Goal: Complete application form

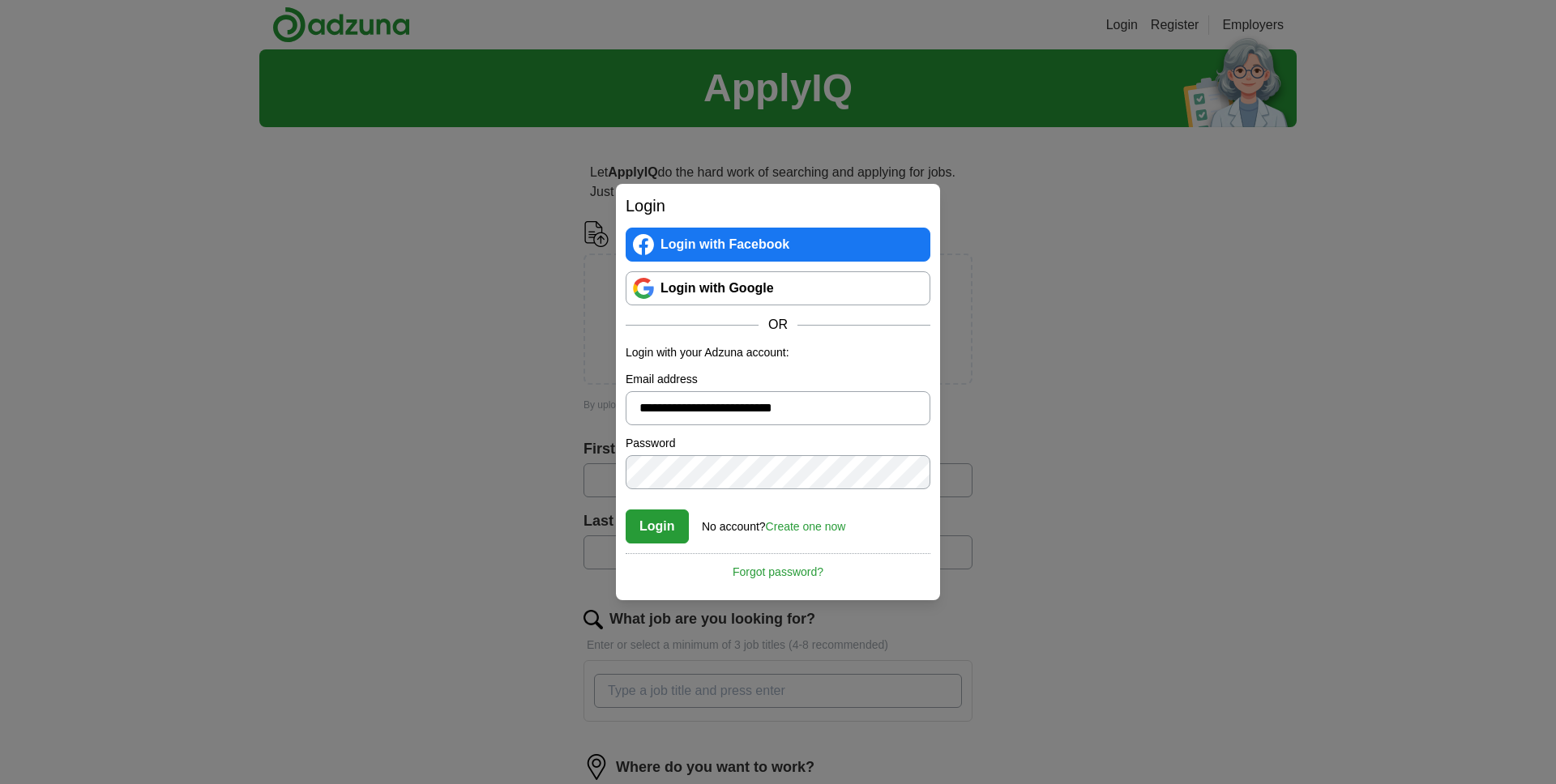
type input "**********"
click at [625, 509] on button "Login" at bounding box center [657, 526] width 63 height 34
click at [835, 521] on link "Create one now" at bounding box center [805, 527] width 80 height 13
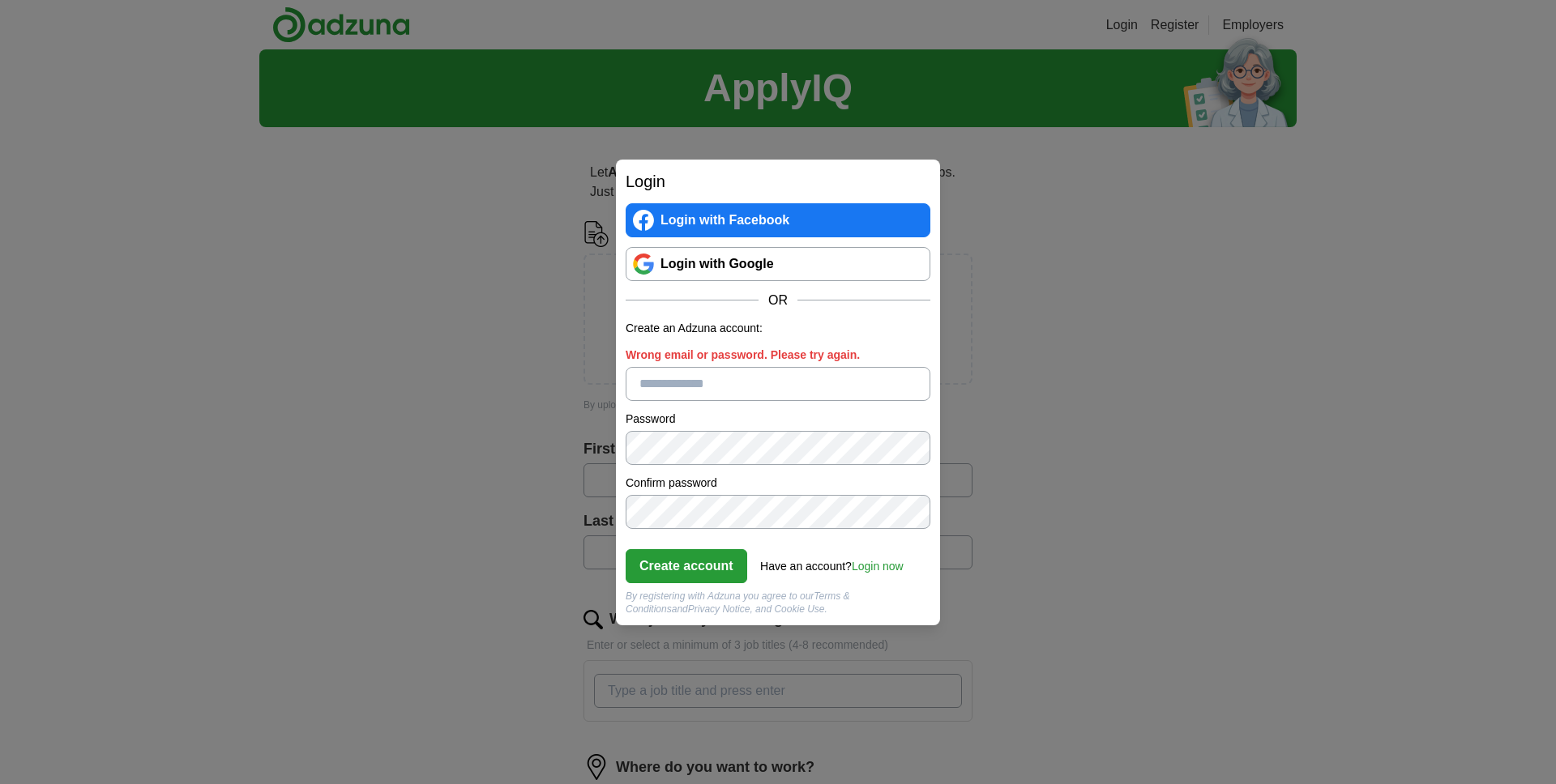
click at [688, 376] on input "Wrong email or password. Please try again." at bounding box center [778, 384] width 304 height 34
type input "**********"
drag, startPoint x: 704, startPoint y: 579, endPoint x: 727, endPoint y: 578, distance: 23.0
click at [704, 579] on button "Create account" at bounding box center [686, 566] width 122 height 34
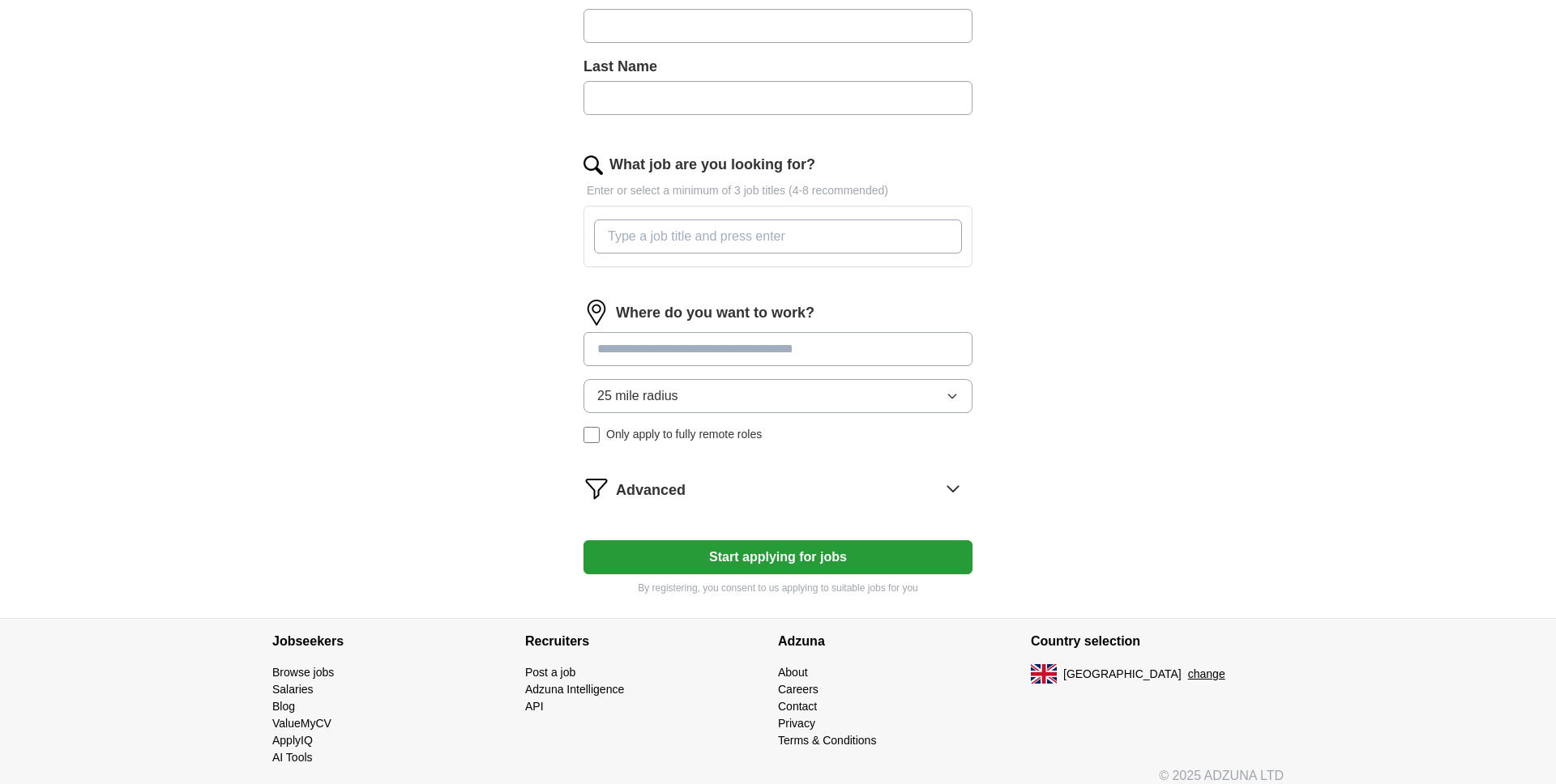
scroll to position [461, 0]
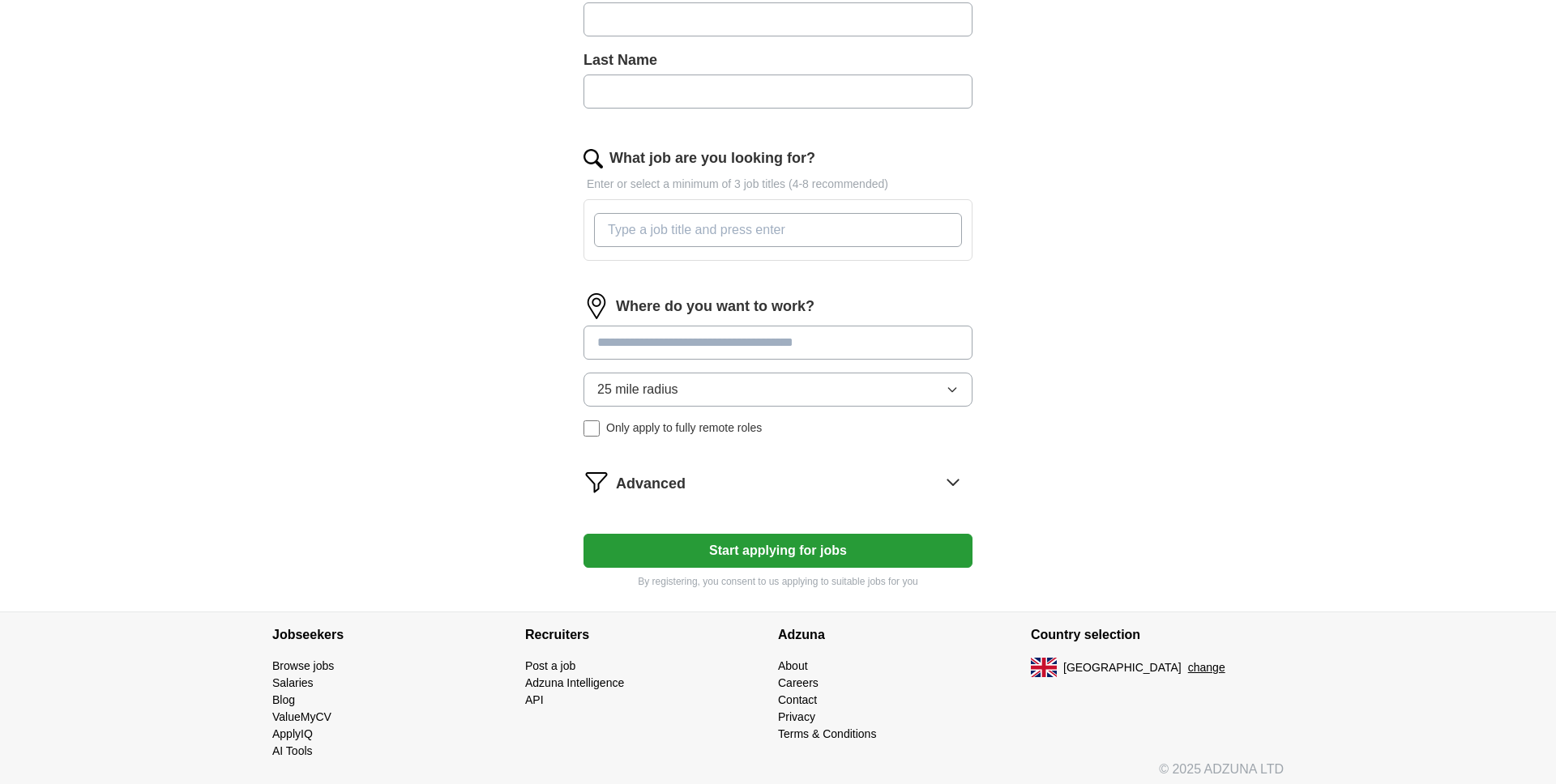
click at [822, 234] on input "What job are you looking for?" at bounding box center [778, 230] width 368 height 34
type input "cloud engineer"
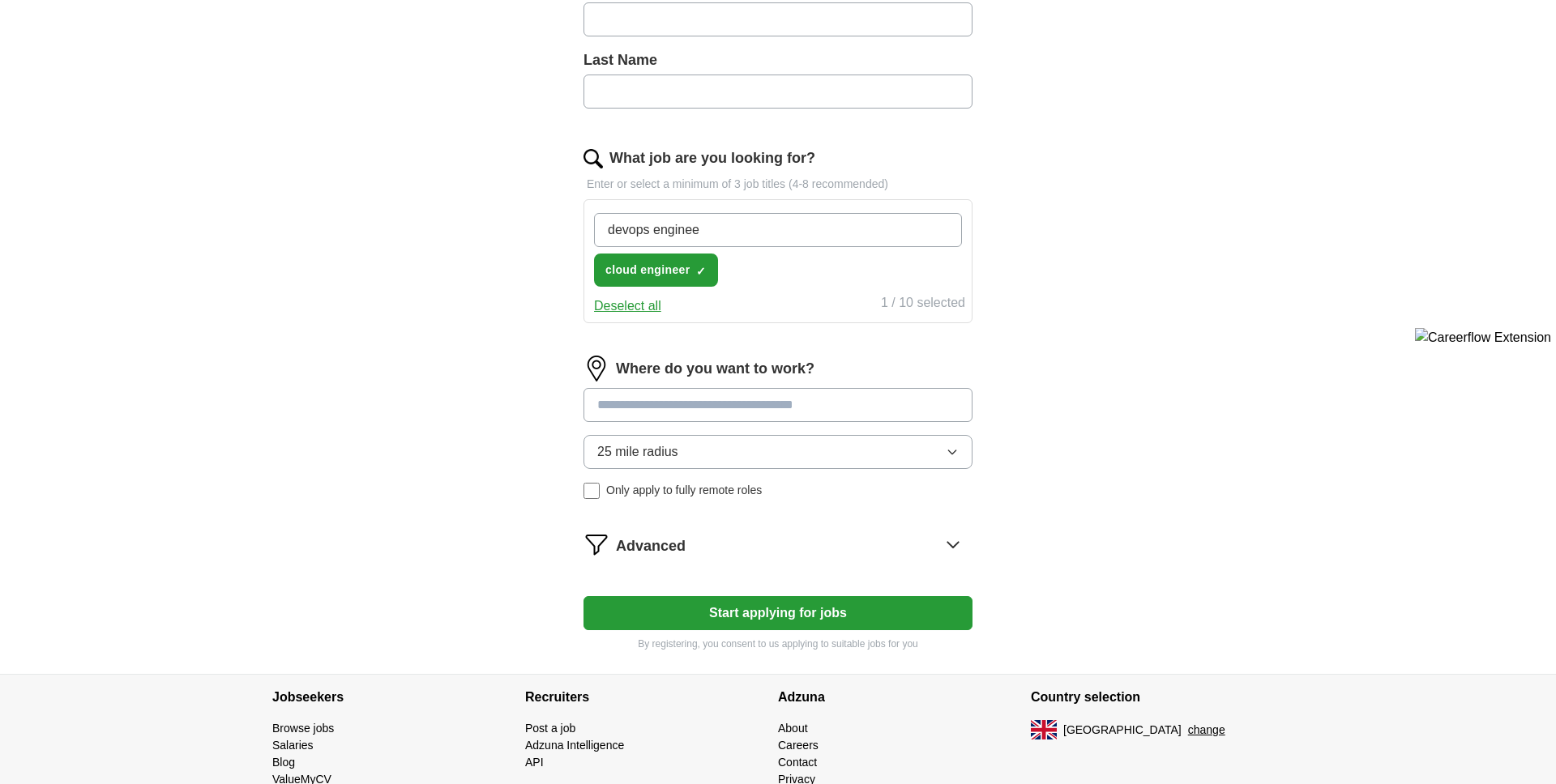
type input "devops engineer"
type input "infrastructure engineer"
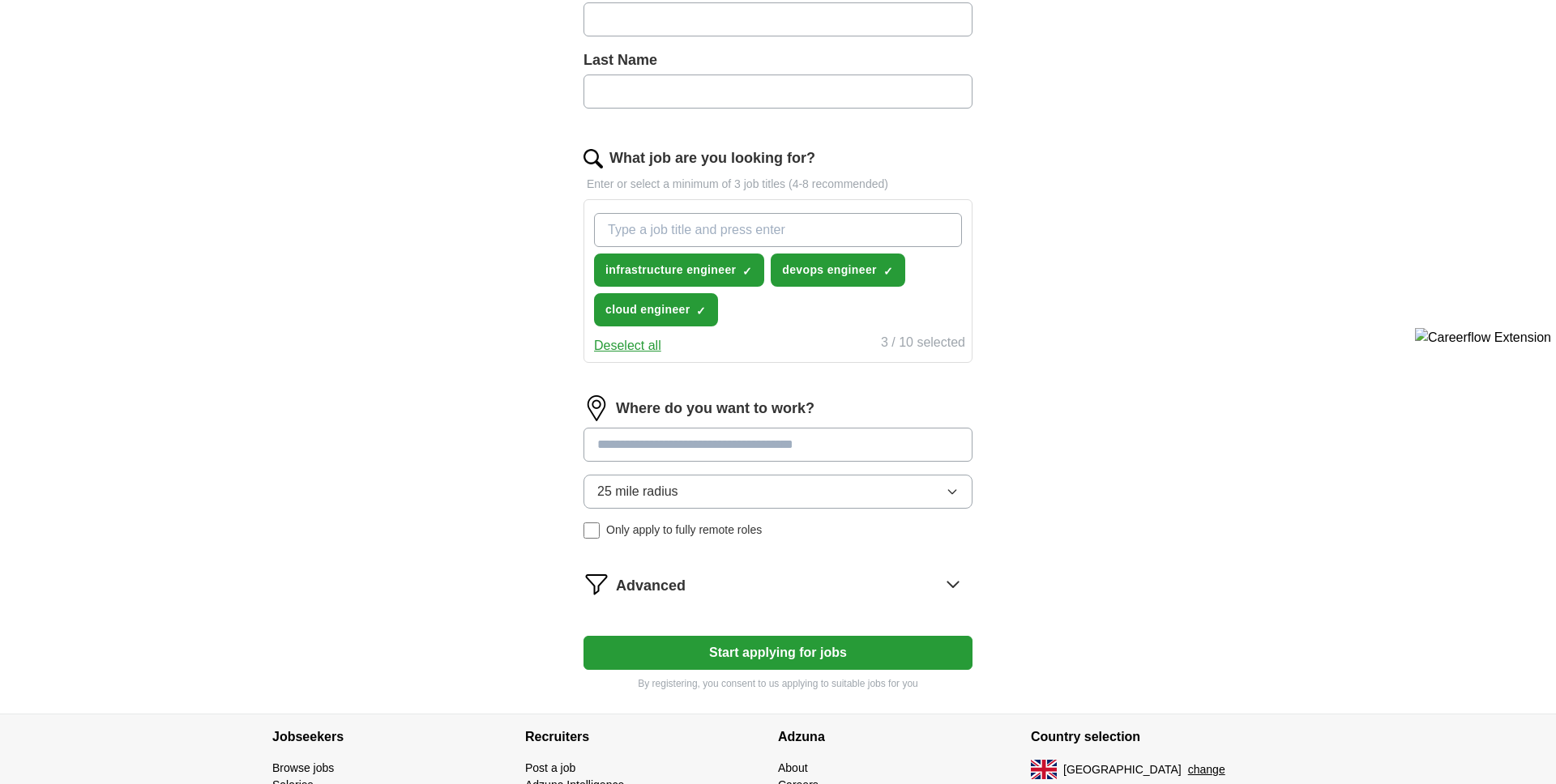
click at [760, 432] on input at bounding box center [778, 444] width 389 height 34
type input "*"
type input "******"
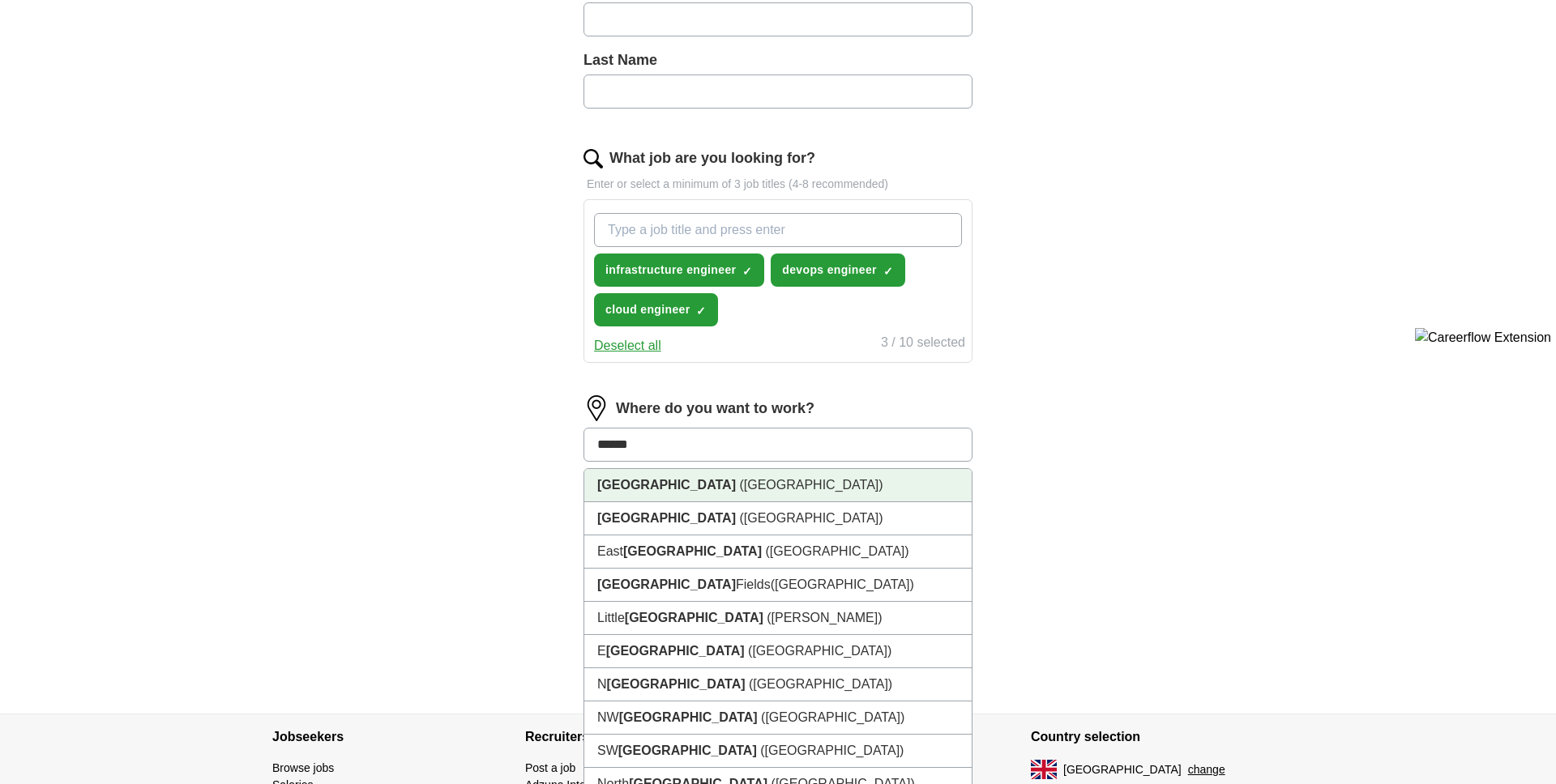
click at [771, 480] on li "[GEOGRAPHIC_DATA] ([GEOGRAPHIC_DATA])" at bounding box center [778, 486] width 387 height 33
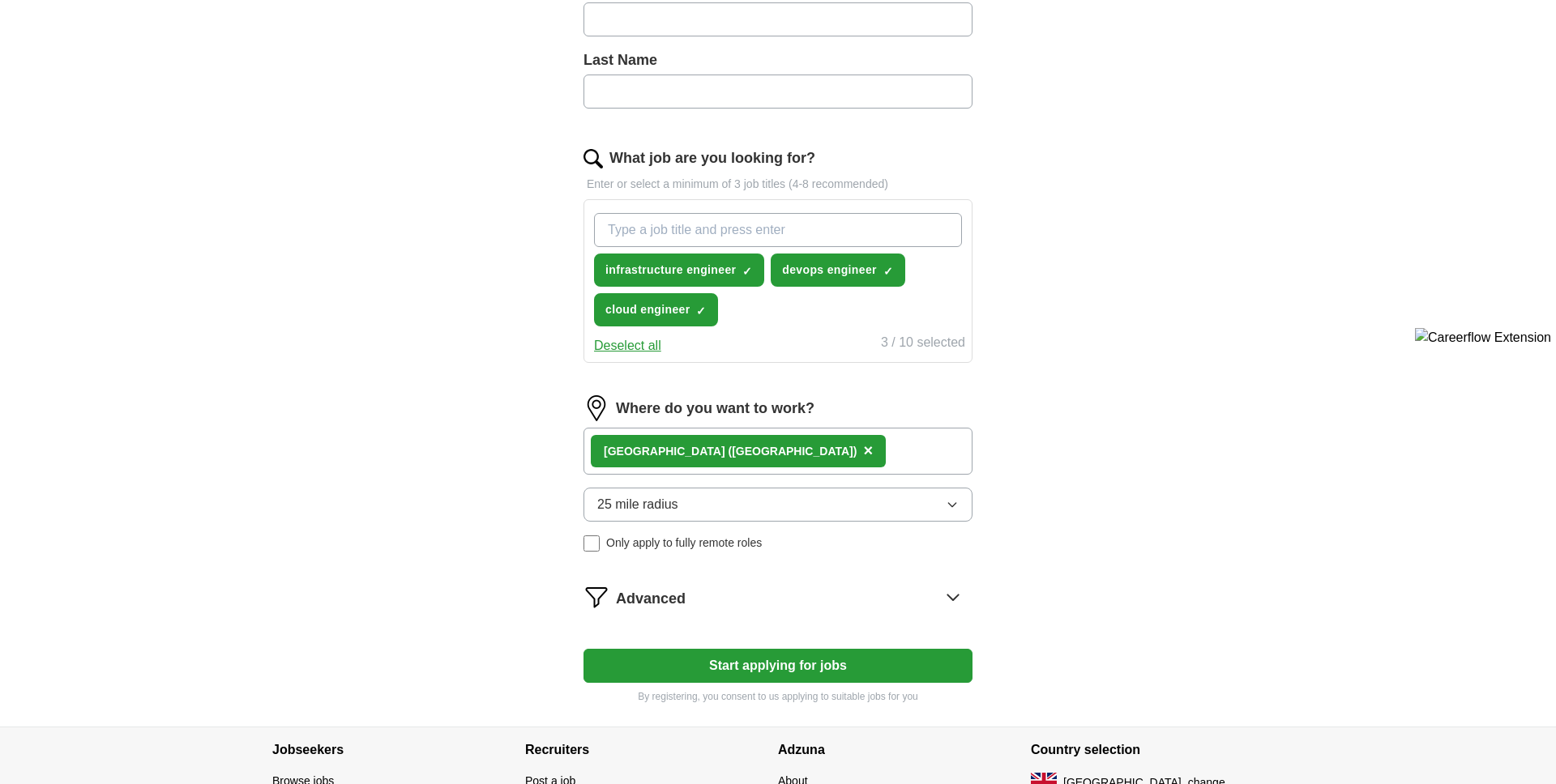
click at [925, 508] on button "25 mile radius" at bounding box center [778, 505] width 389 height 34
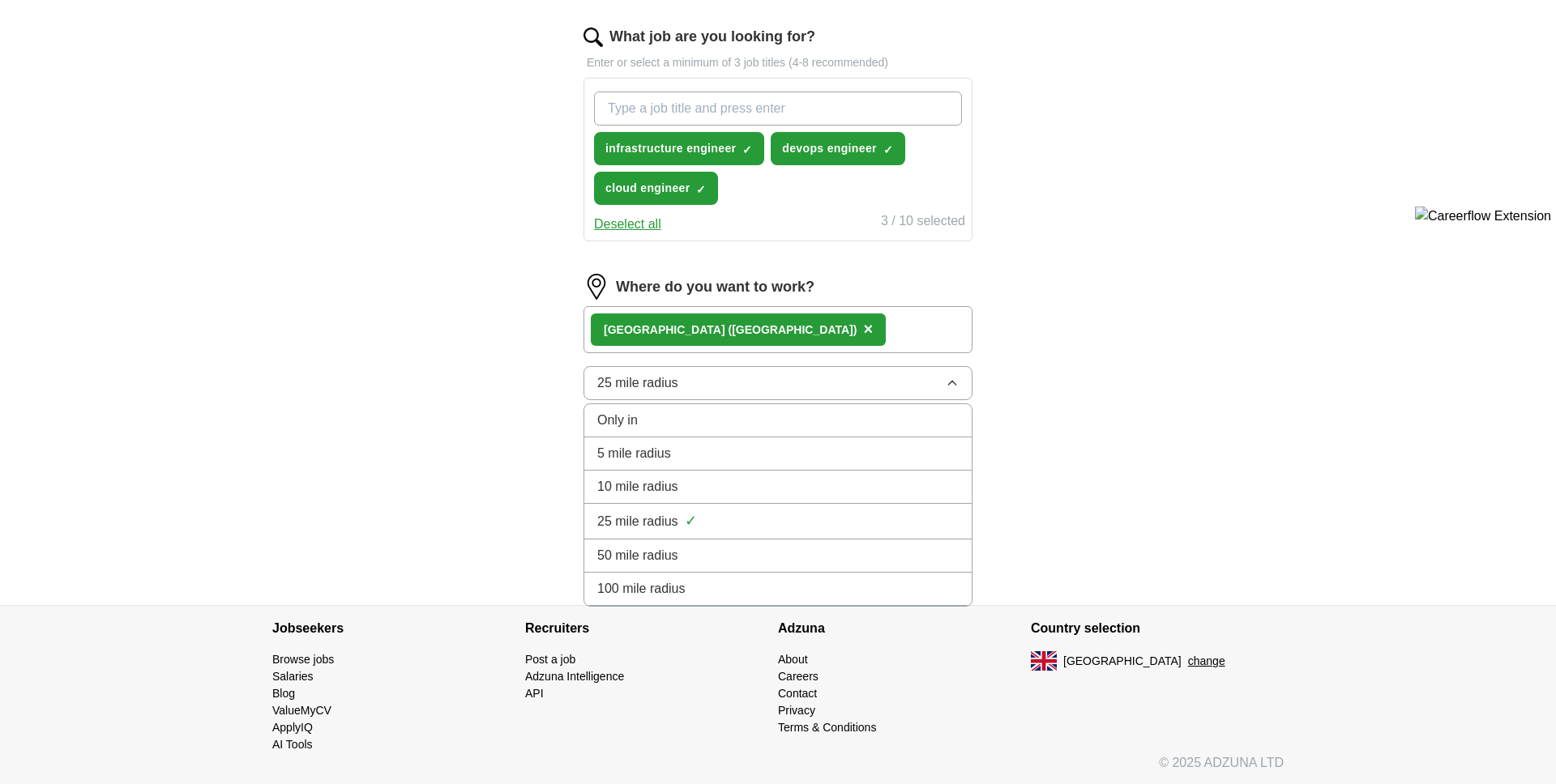
scroll to position [585, 0]
click at [799, 605] on h4 "Adzuna" at bounding box center [904, 627] width 253 height 45
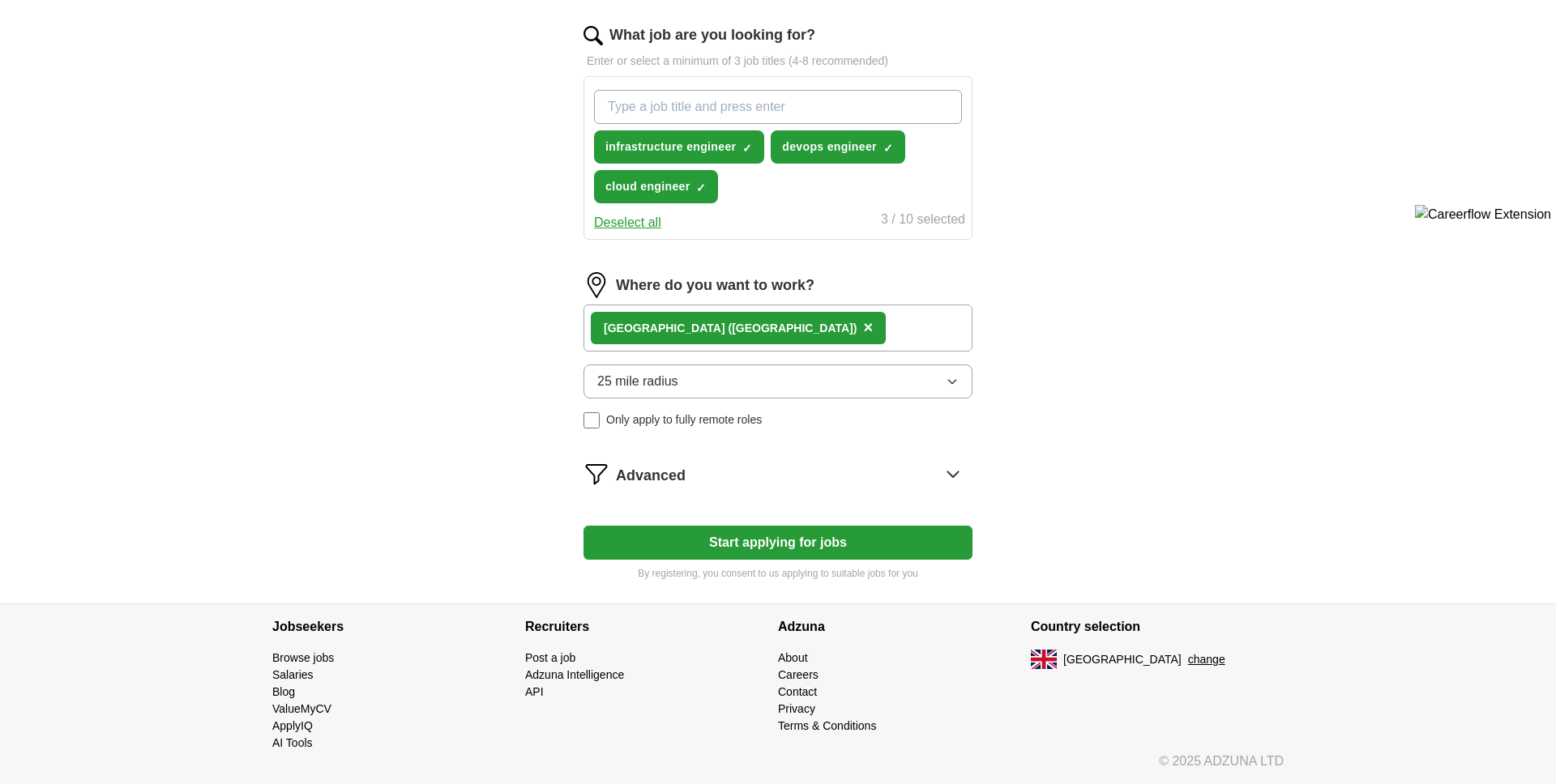
click at [750, 390] on button "25 mile radius" at bounding box center [778, 381] width 389 height 34
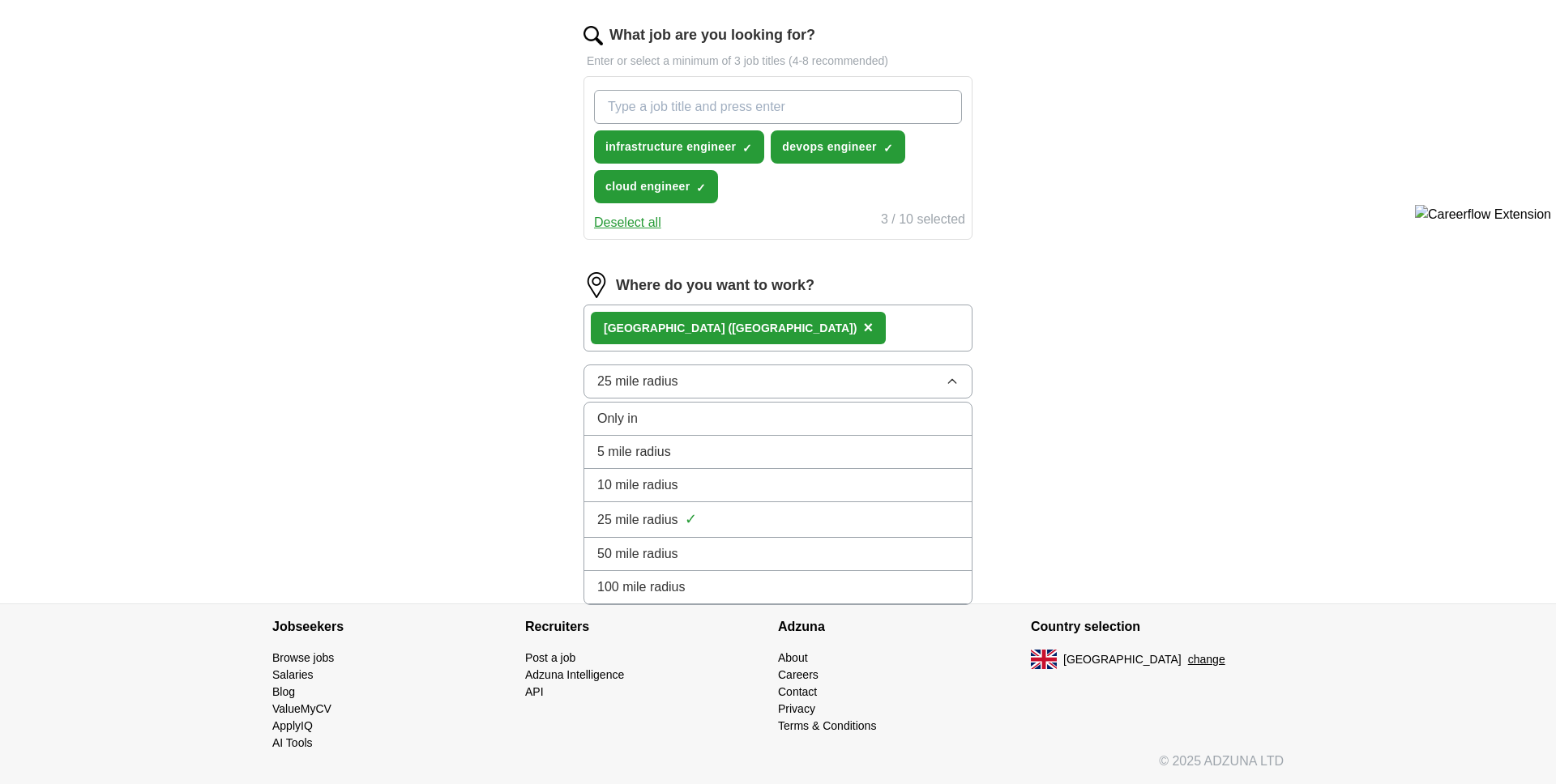
click at [752, 572] on li "100 mile radius" at bounding box center [778, 588] width 387 height 33
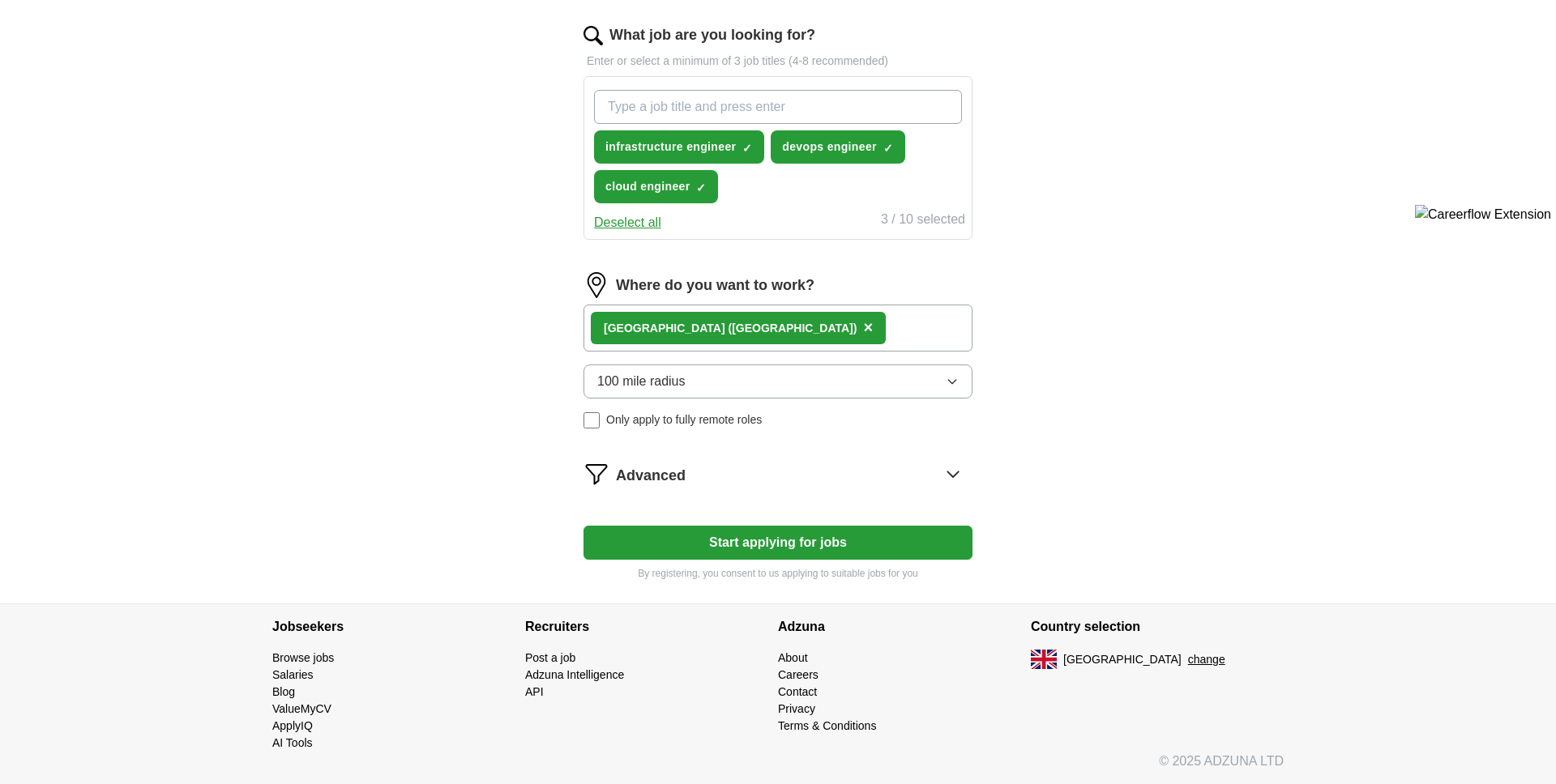
click at [925, 482] on div "Advanced" at bounding box center [794, 474] width 356 height 26
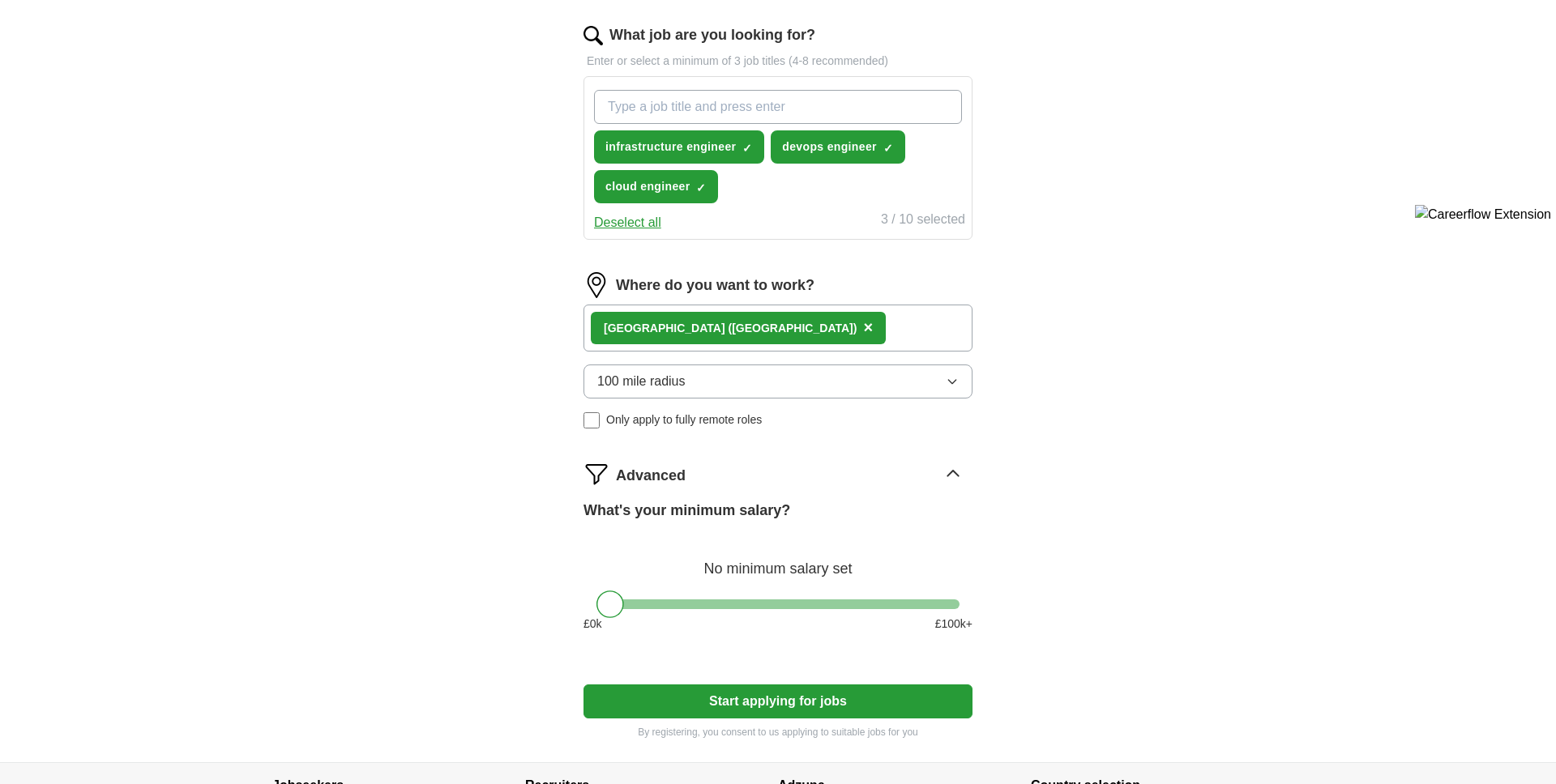
scroll to position [743, 0]
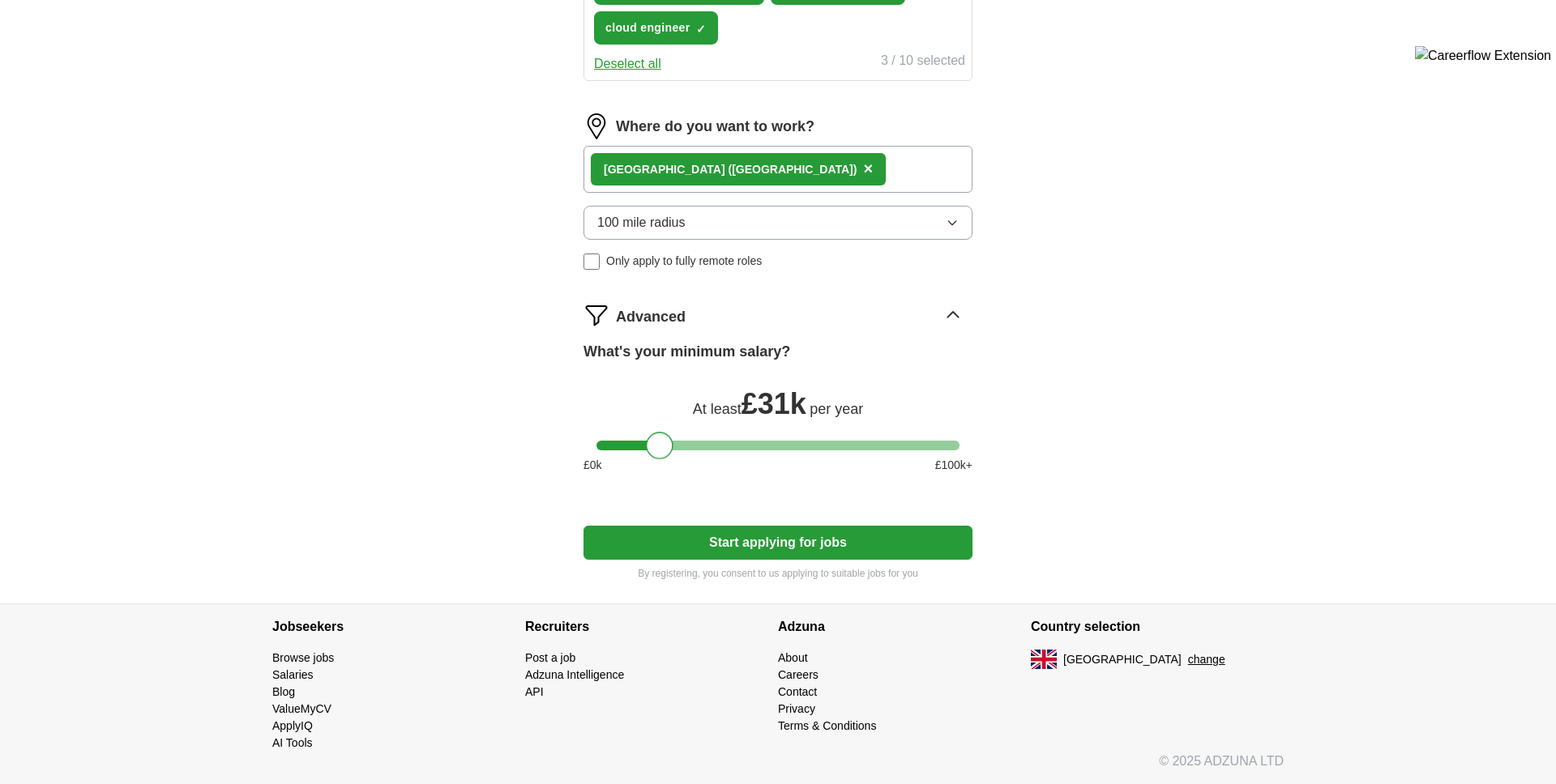
drag, startPoint x: 604, startPoint y: 447, endPoint x: 653, endPoint y: 445, distance: 49.0
click at [653, 445] on div at bounding box center [660, 446] width 28 height 28
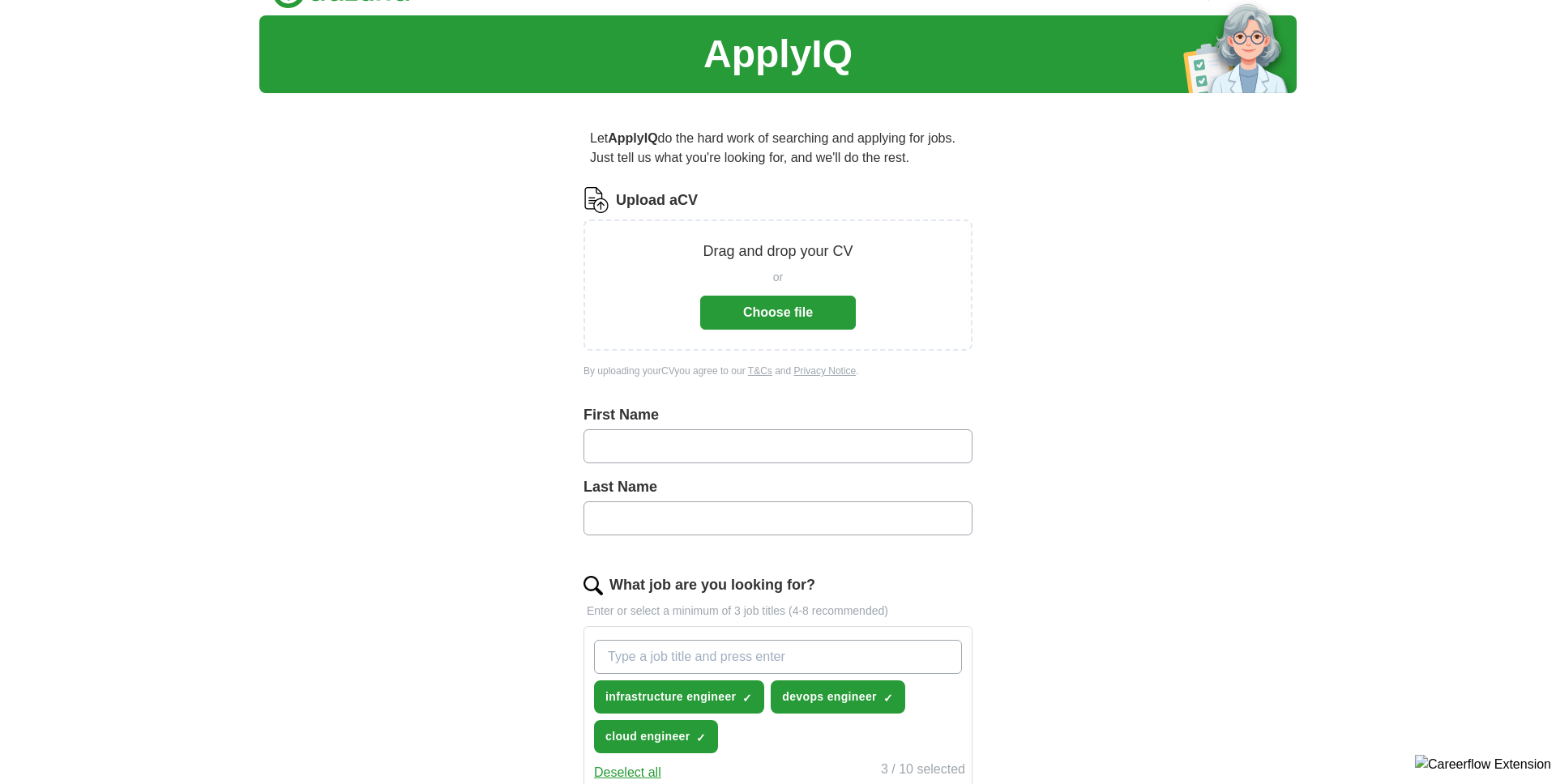
scroll to position [35, 0]
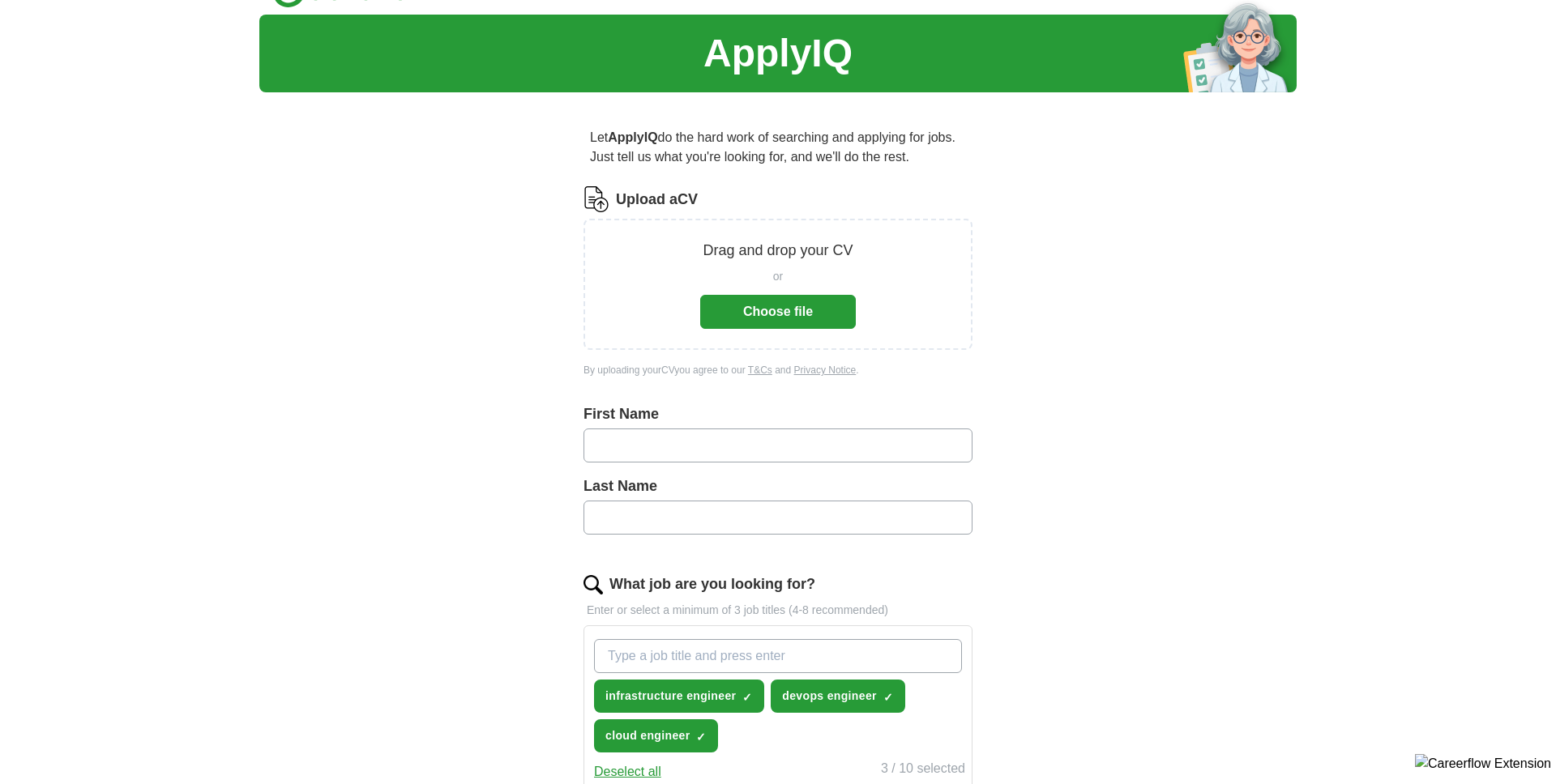
click at [833, 323] on button "Choose file" at bounding box center [778, 312] width 156 height 34
click at [778, 310] on button "Choose file" at bounding box center [778, 312] width 156 height 34
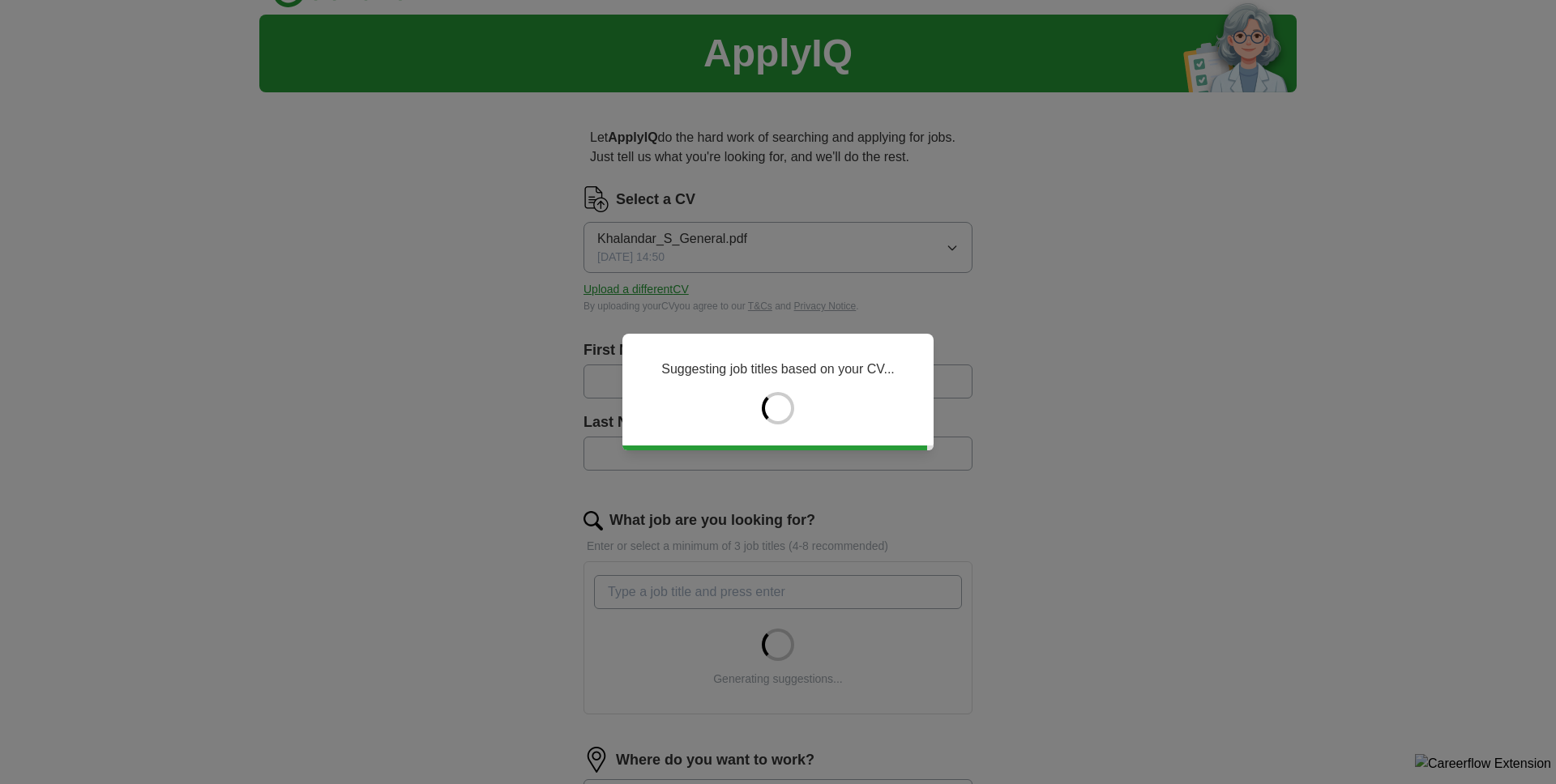
type input "**"
type input "*********"
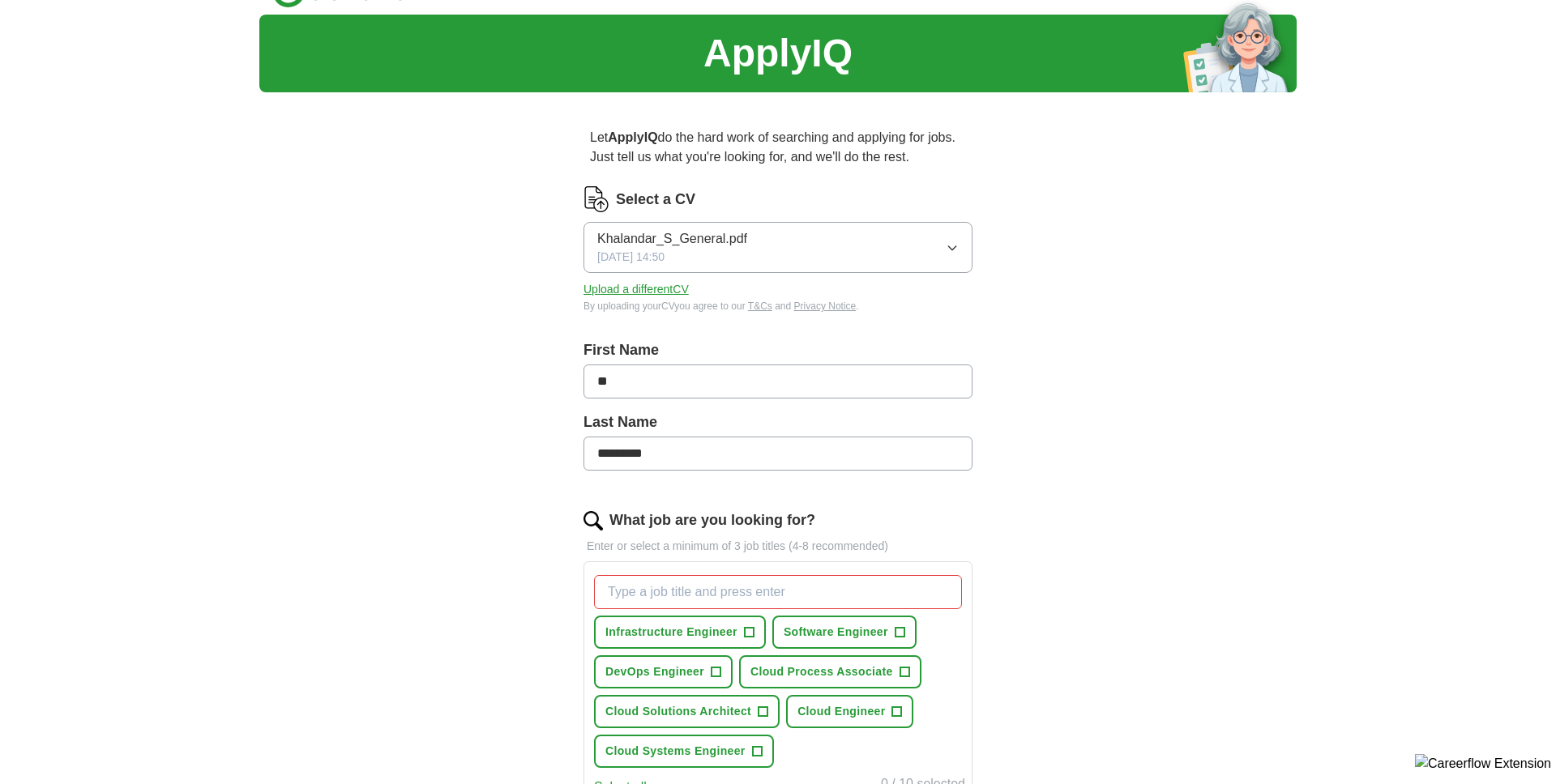
drag, startPoint x: 618, startPoint y: 381, endPoint x: 559, endPoint y: 381, distance: 59.0
click at [559, 381] on div "Let ApplyIQ do the hard work of searching and applying for jobs. Just tell us w…" at bounding box center [778, 726] width 519 height 1241
type input "*********"
drag, startPoint x: 566, startPoint y: 450, endPoint x: 540, endPoint y: 448, distance: 26.1
click at [542, 449] on div "Let ApplyIQ do the hard work of searching and applying for jobs. Just tell us w…" at bounding box center [778, 726] width 519 height 1241
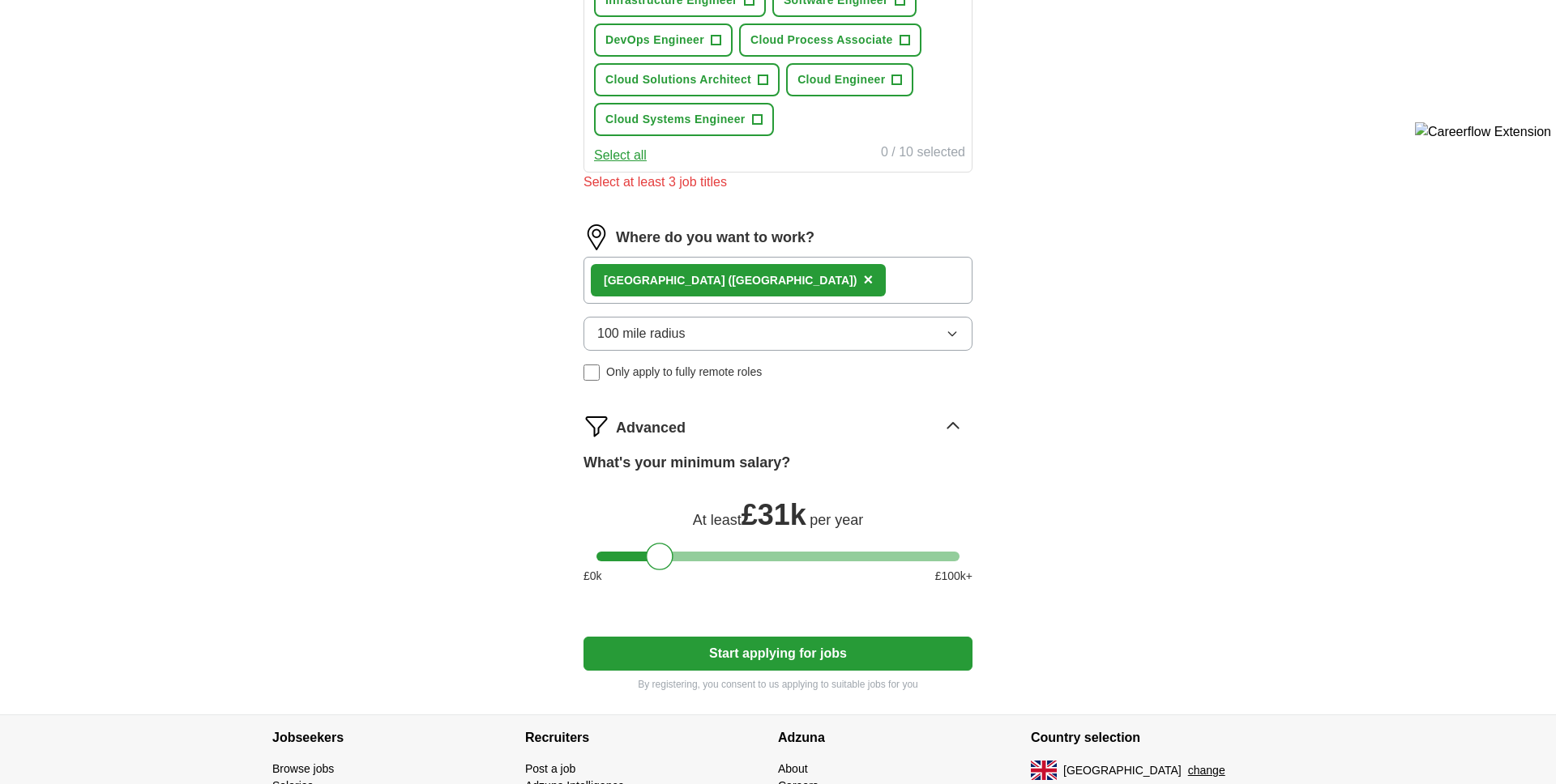
scroll to position [778, 0]
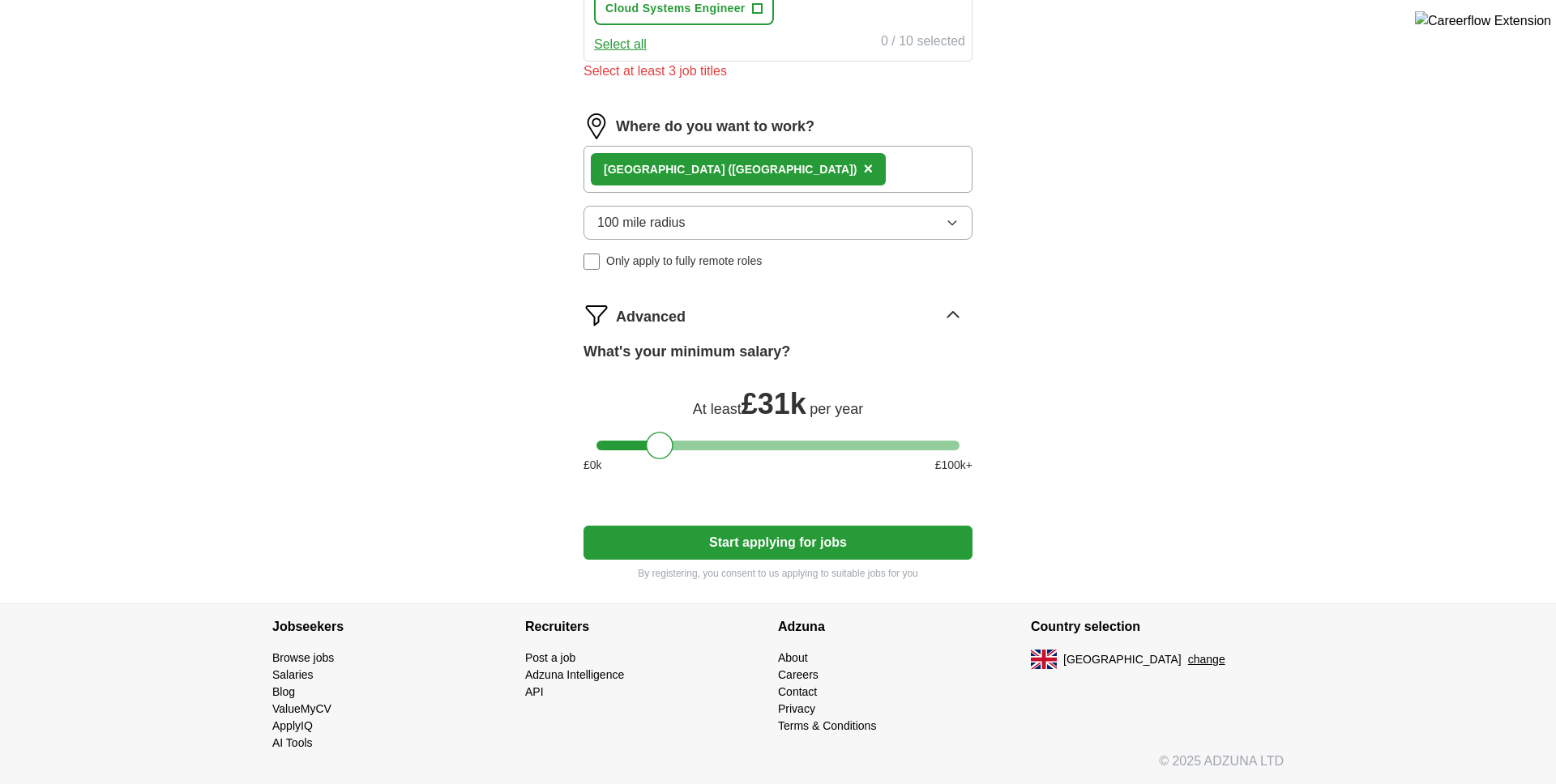
type input "*******"
click at [817, 529] on button "Start applying for jobs" at bounding box center [778, 543] width 389 height 34
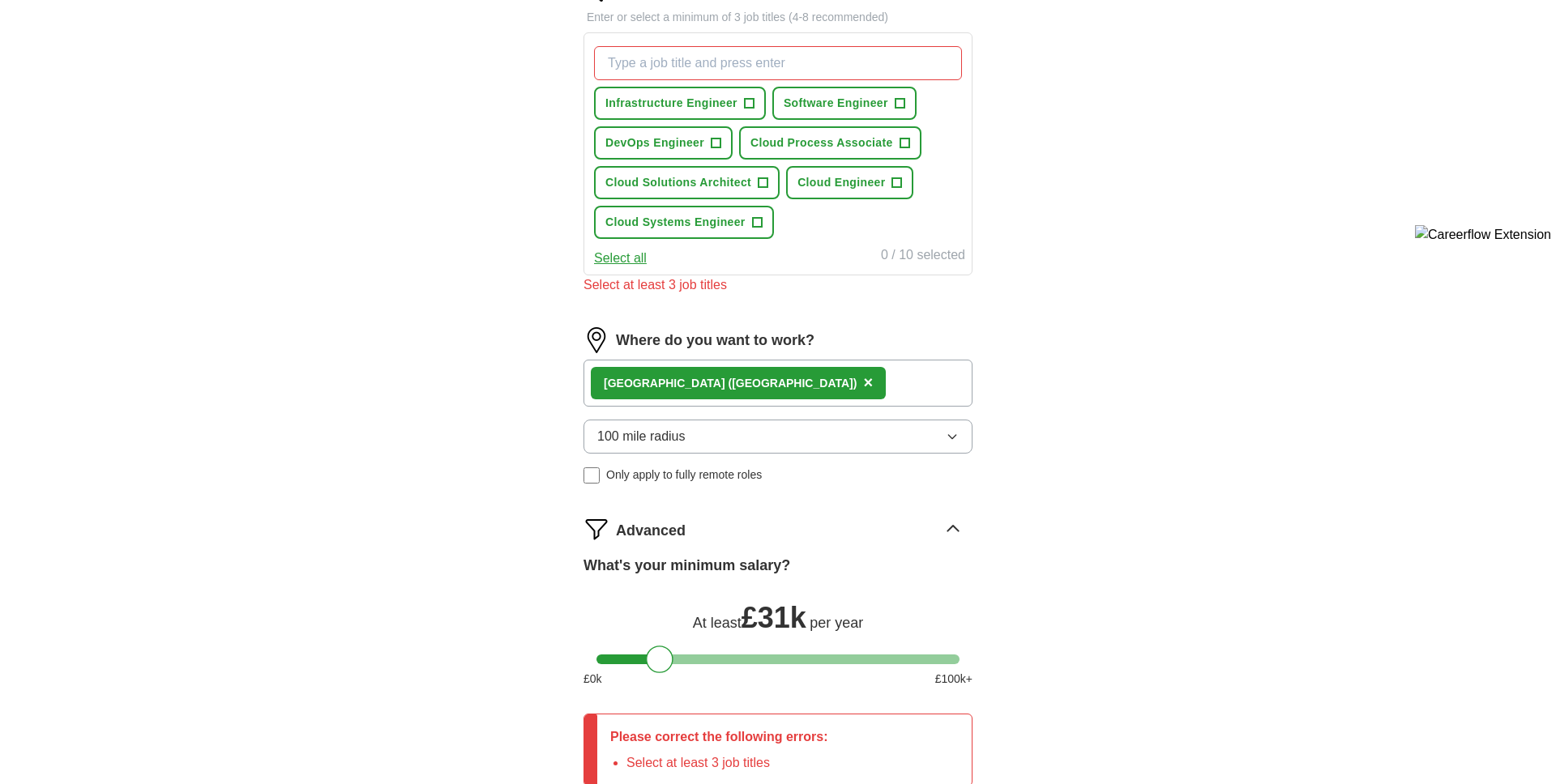
scroll to position [555, 0]
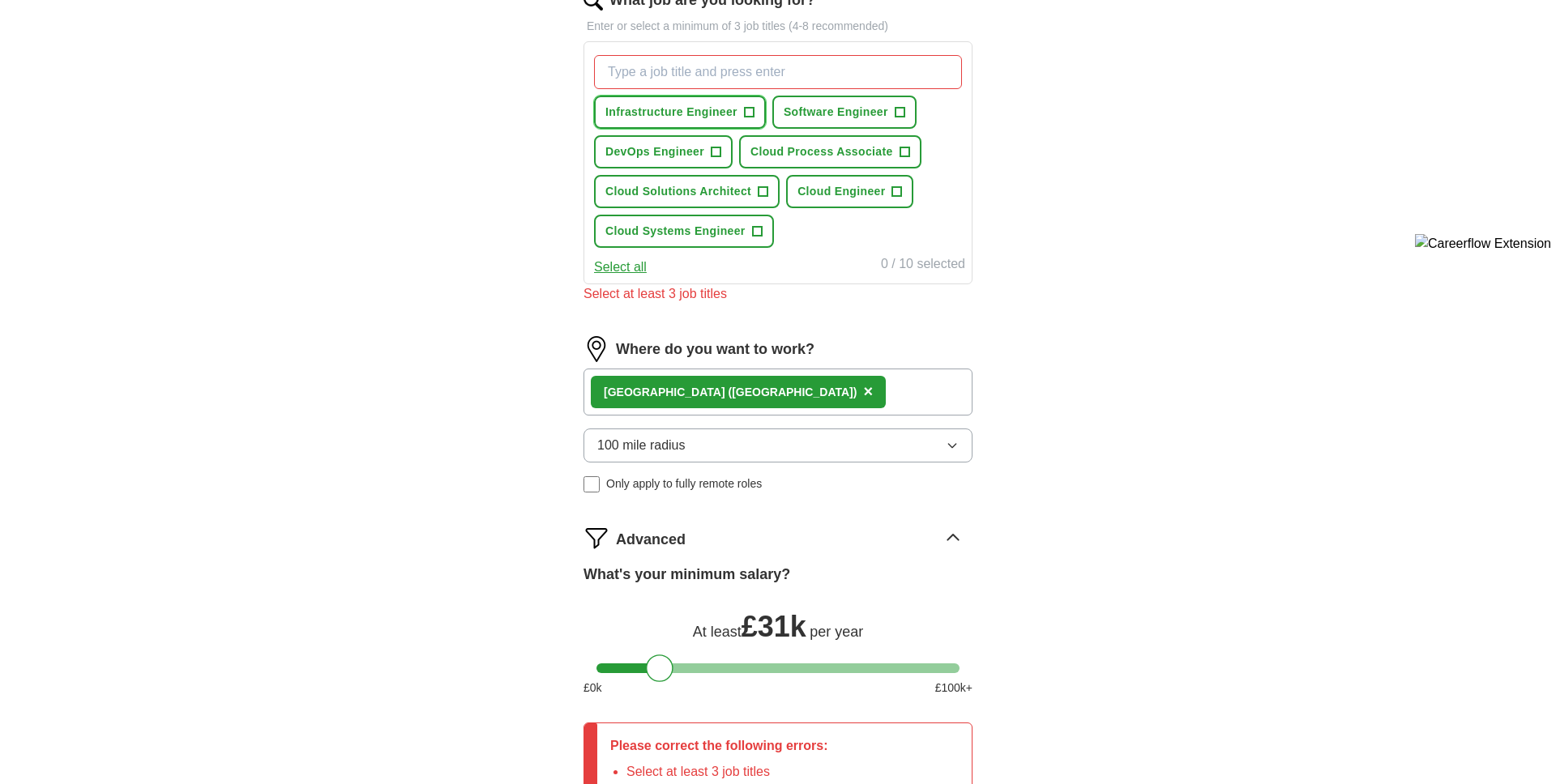
click at [746, 108] on span "+" at bounding box center [749, 112] width 9 height 13
click at [704, 148] on button "DevOps Engineer +" at bounding box center [662, 152] width 138 height 33
click at [851, 192] on span "Cloud Engineer" at bounding box center [841, 191] width 87 height 17
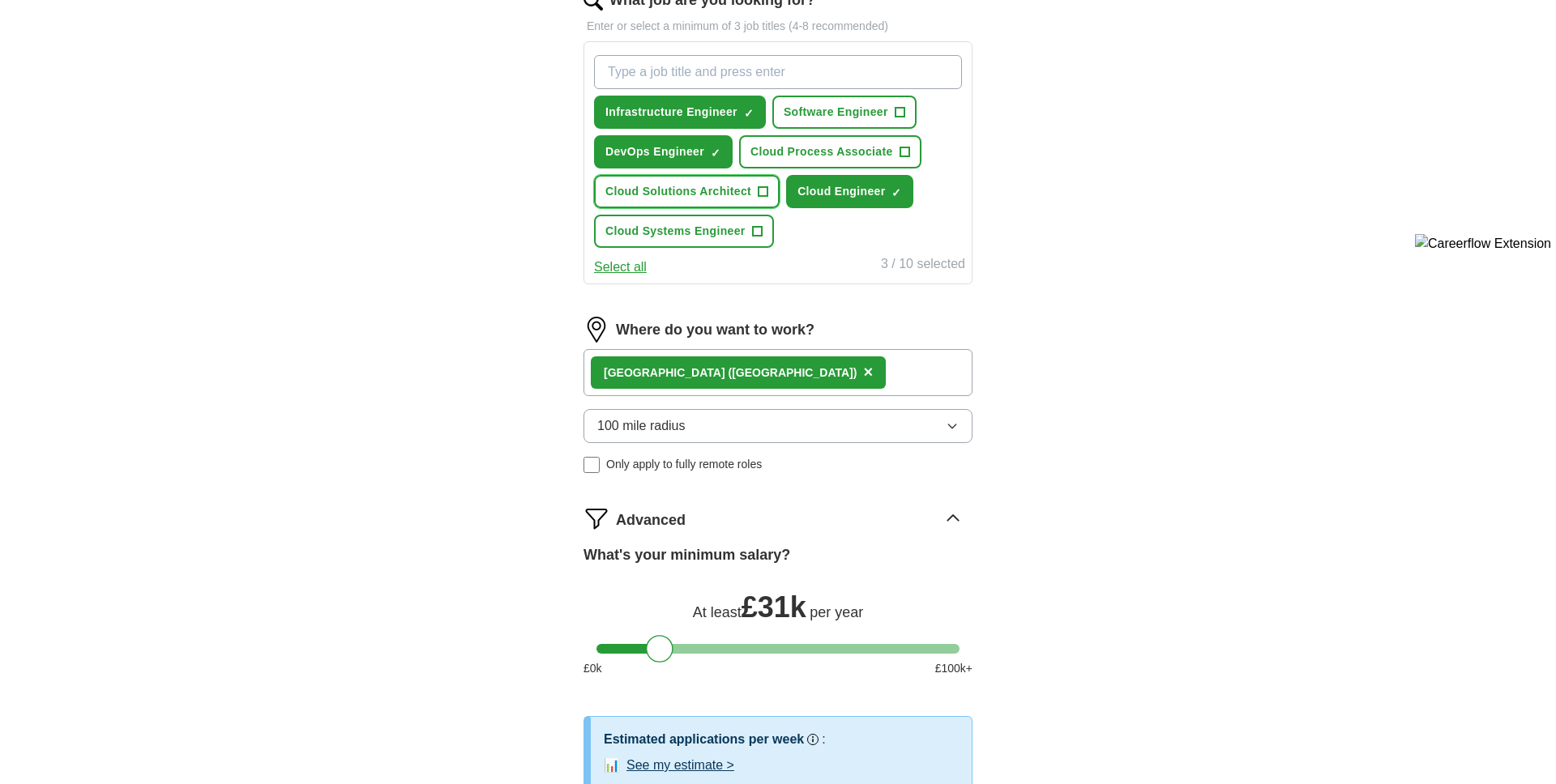
click at [737, 191] on span "Cloud Solutions Architect" at bounding box center [677, 191] width 146 height 17
click at [812, 159] on span "Cloud Process Associate" at bounding box center [822, 152] width 143 height 17
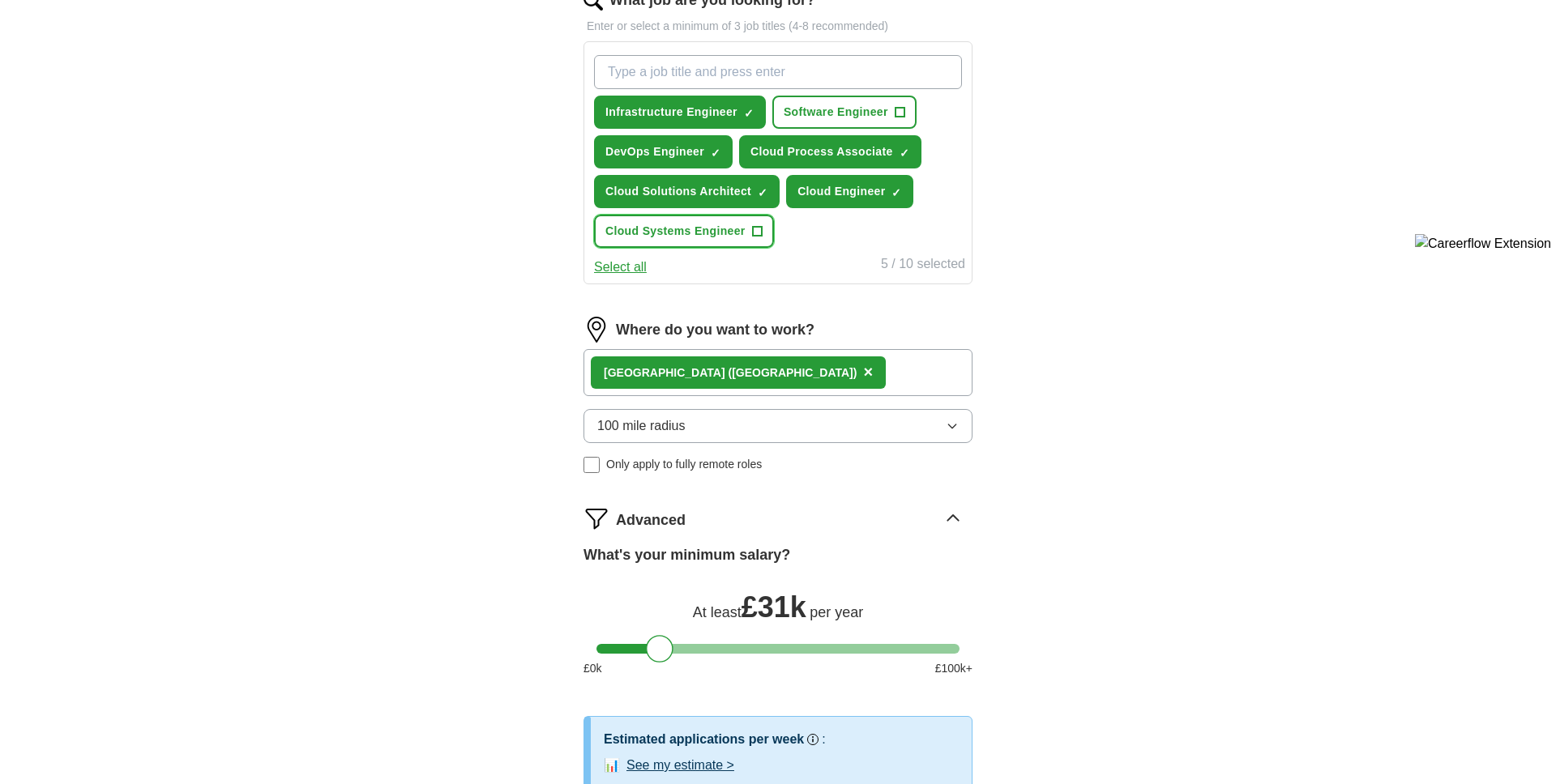
click at [743, 233] on span "Cloud Systems Engineer" at bounding box center [675, 231] width 140 height 17
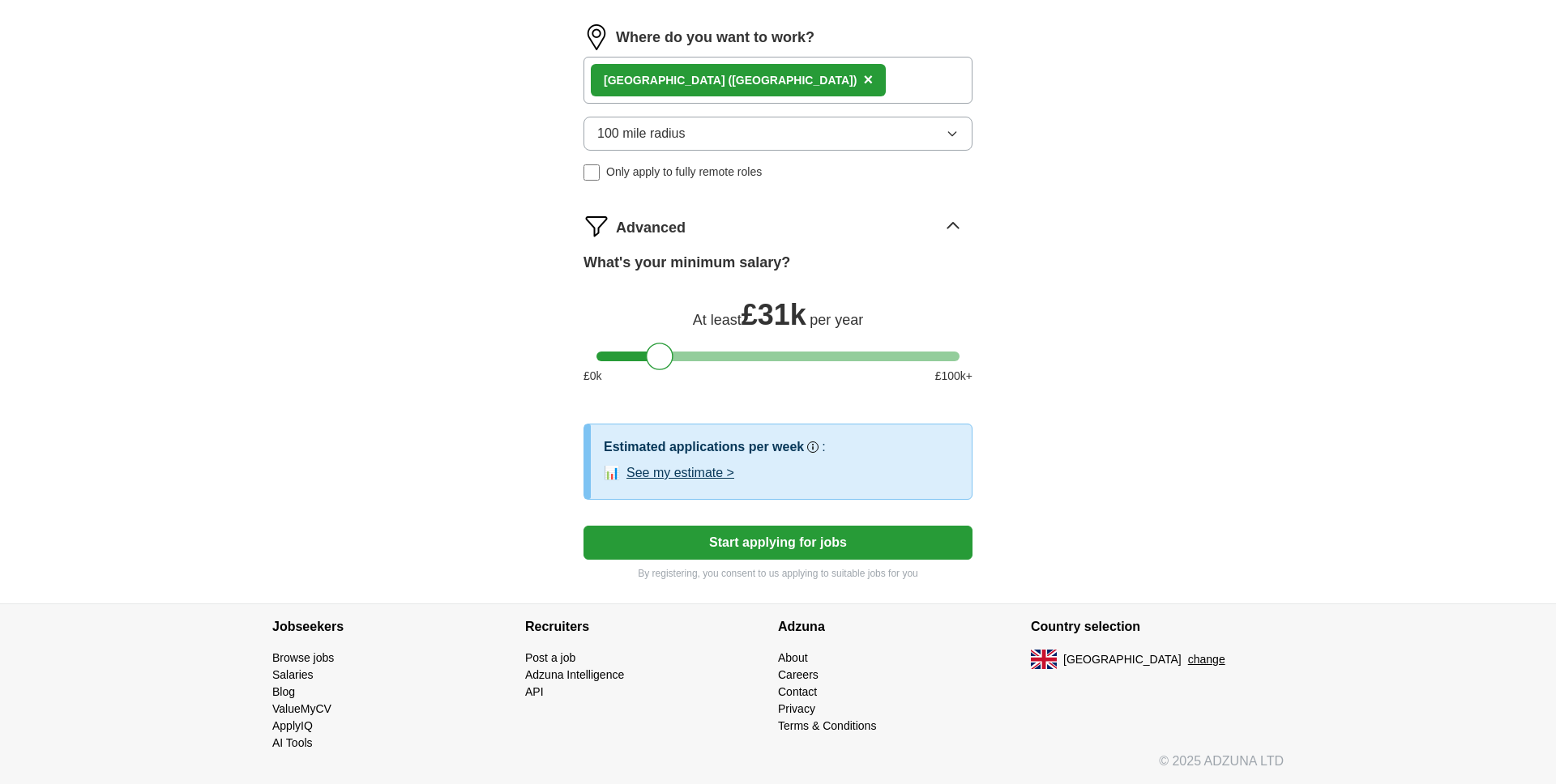
click at [829, 542] on button "Start applying for jobs" at bounding box center [778, 543] width 389 height 34
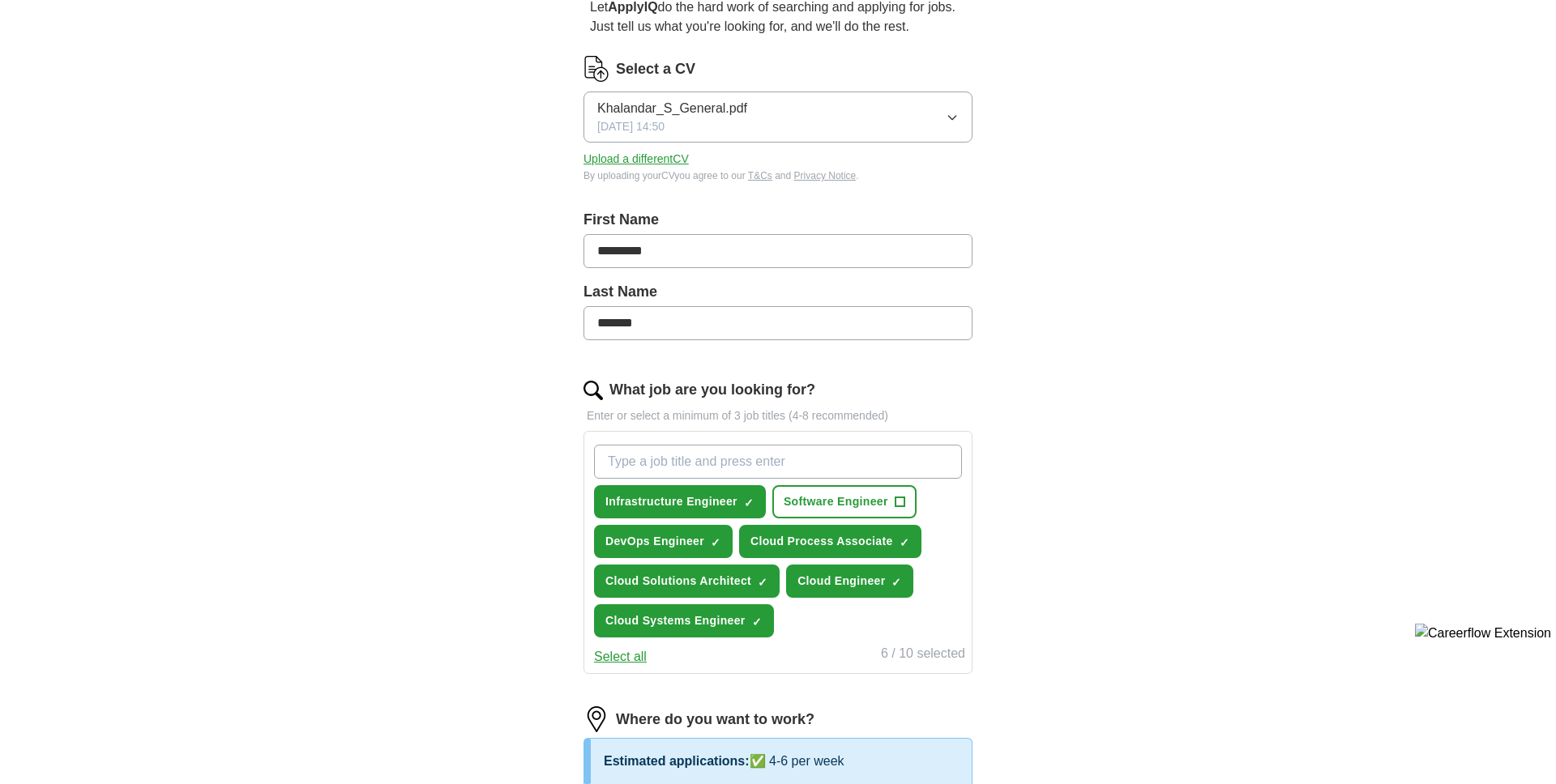
scroll to position [3, 0]
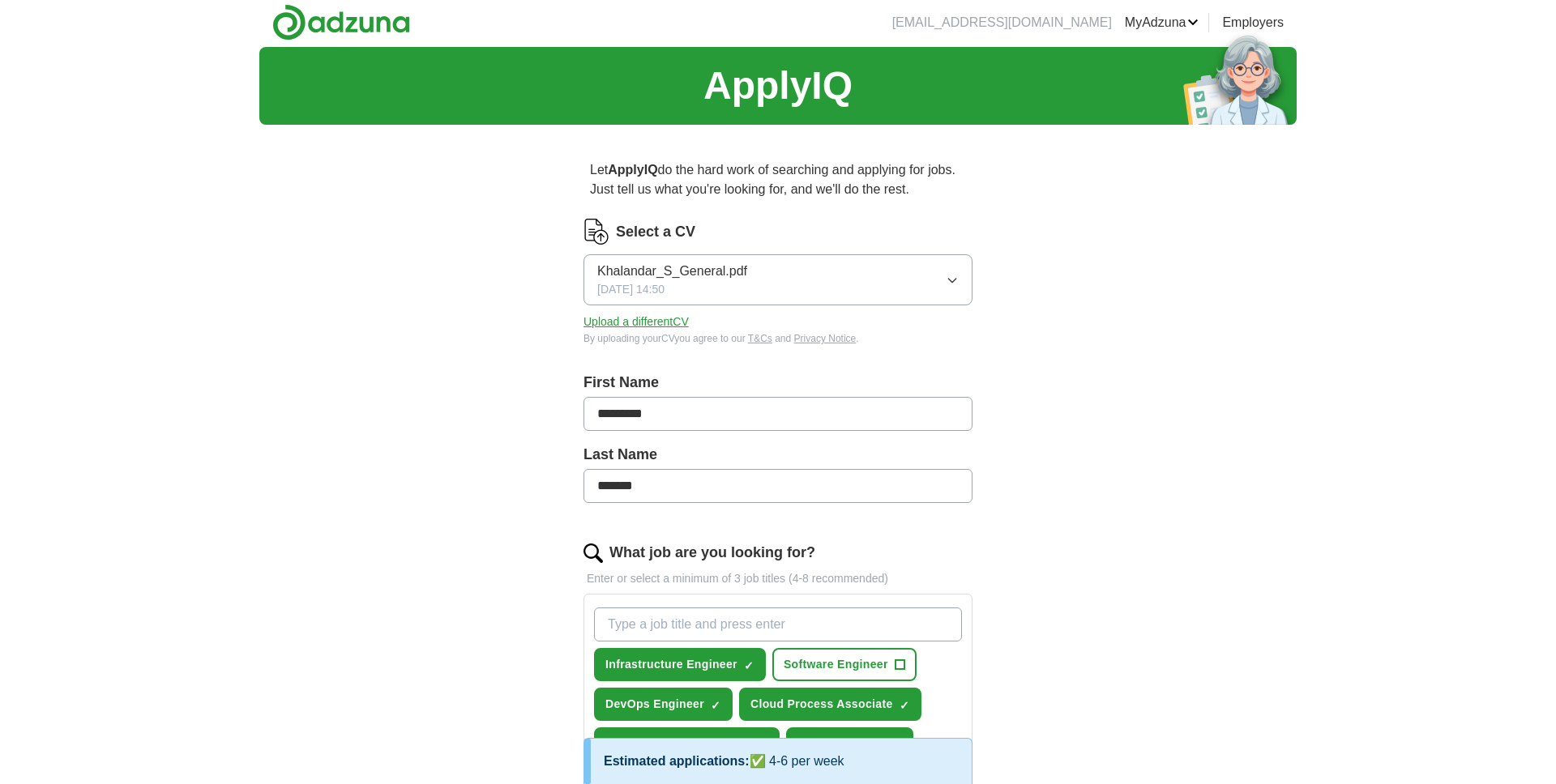
select select "**"
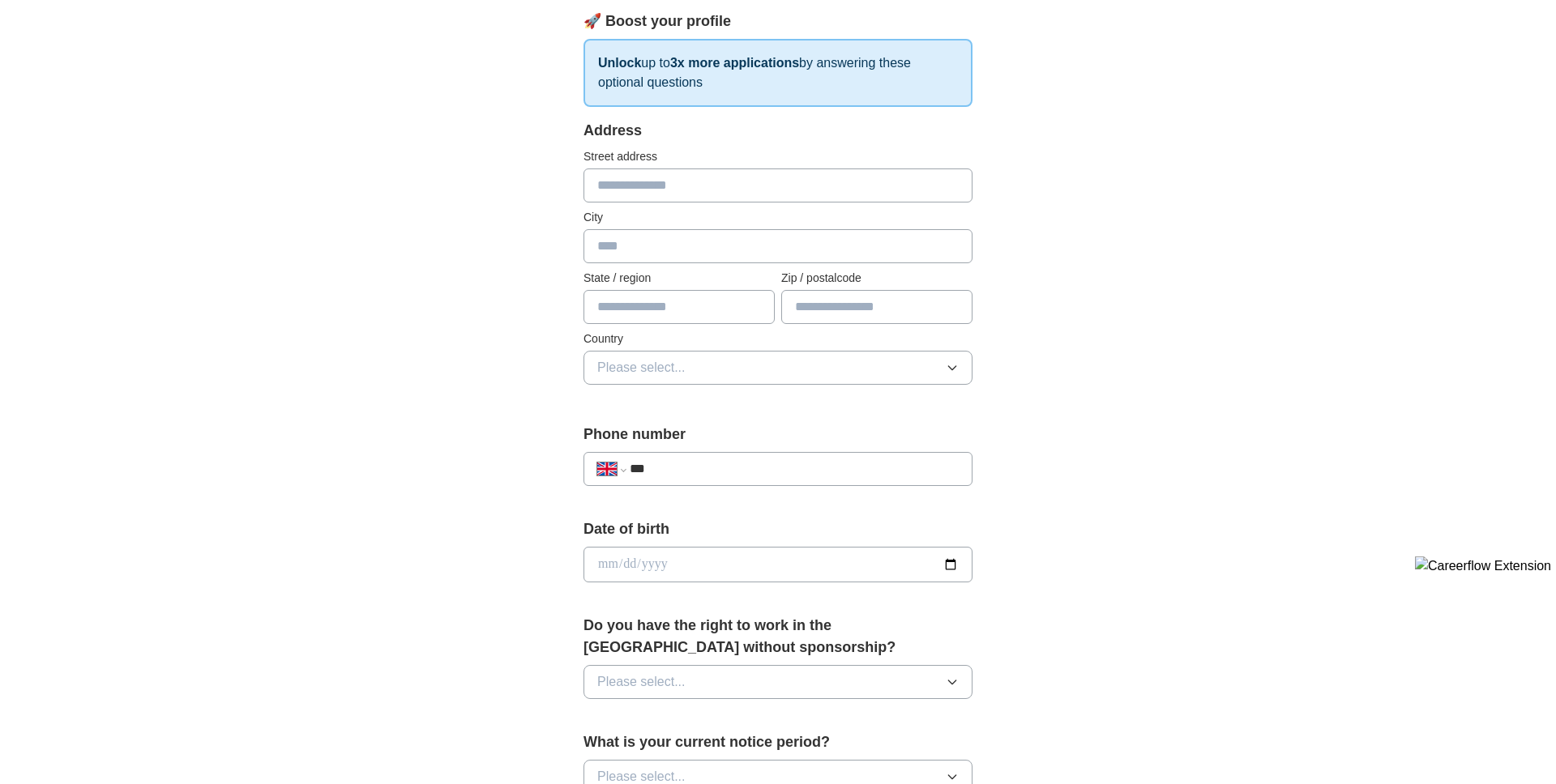
scroll to position [242, 0]
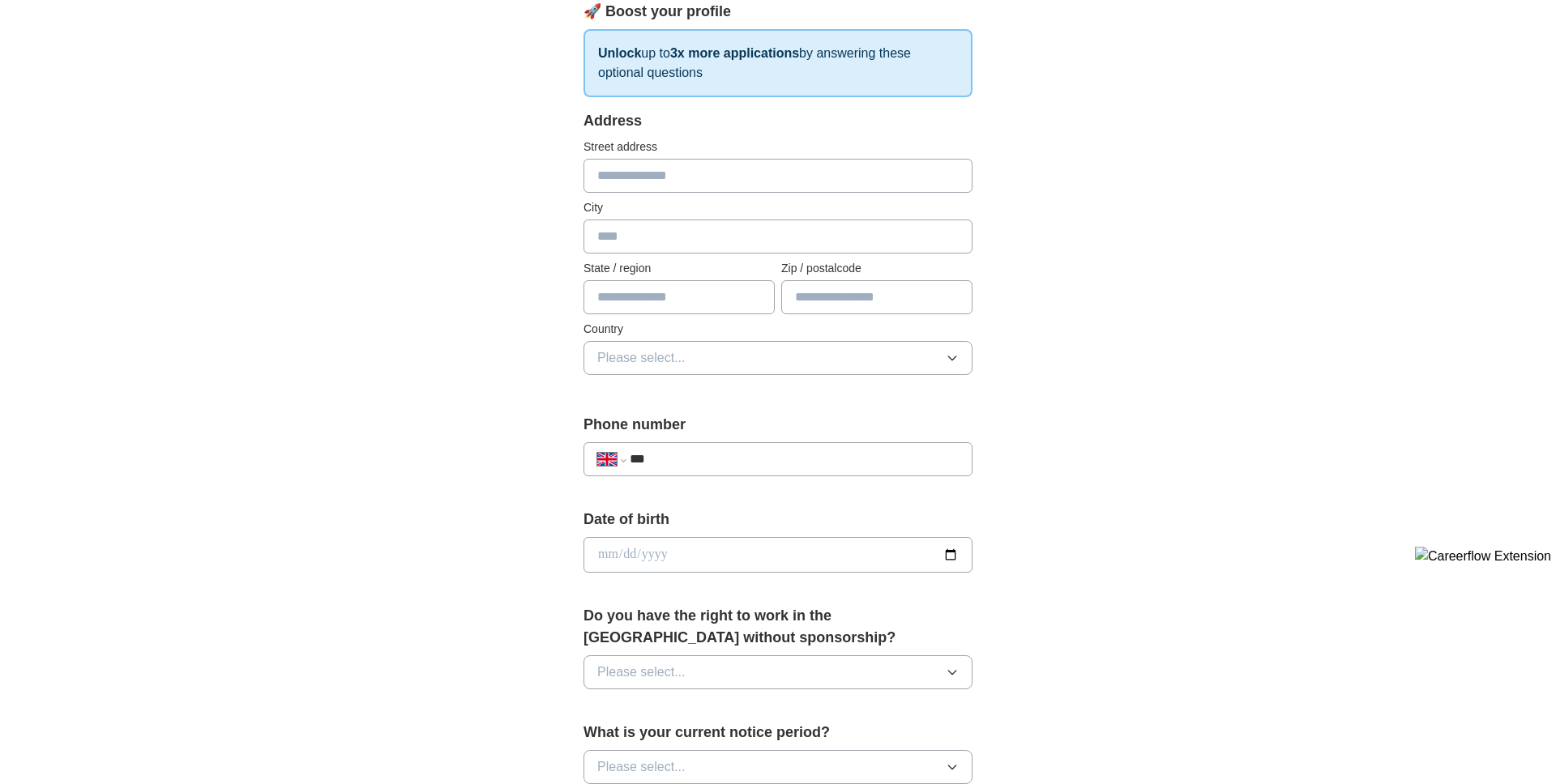
click at [672, 165] on input "text" at bounding box center [778, 175] width 389 height 34
type input "**********"
type input "*"
type input "******"
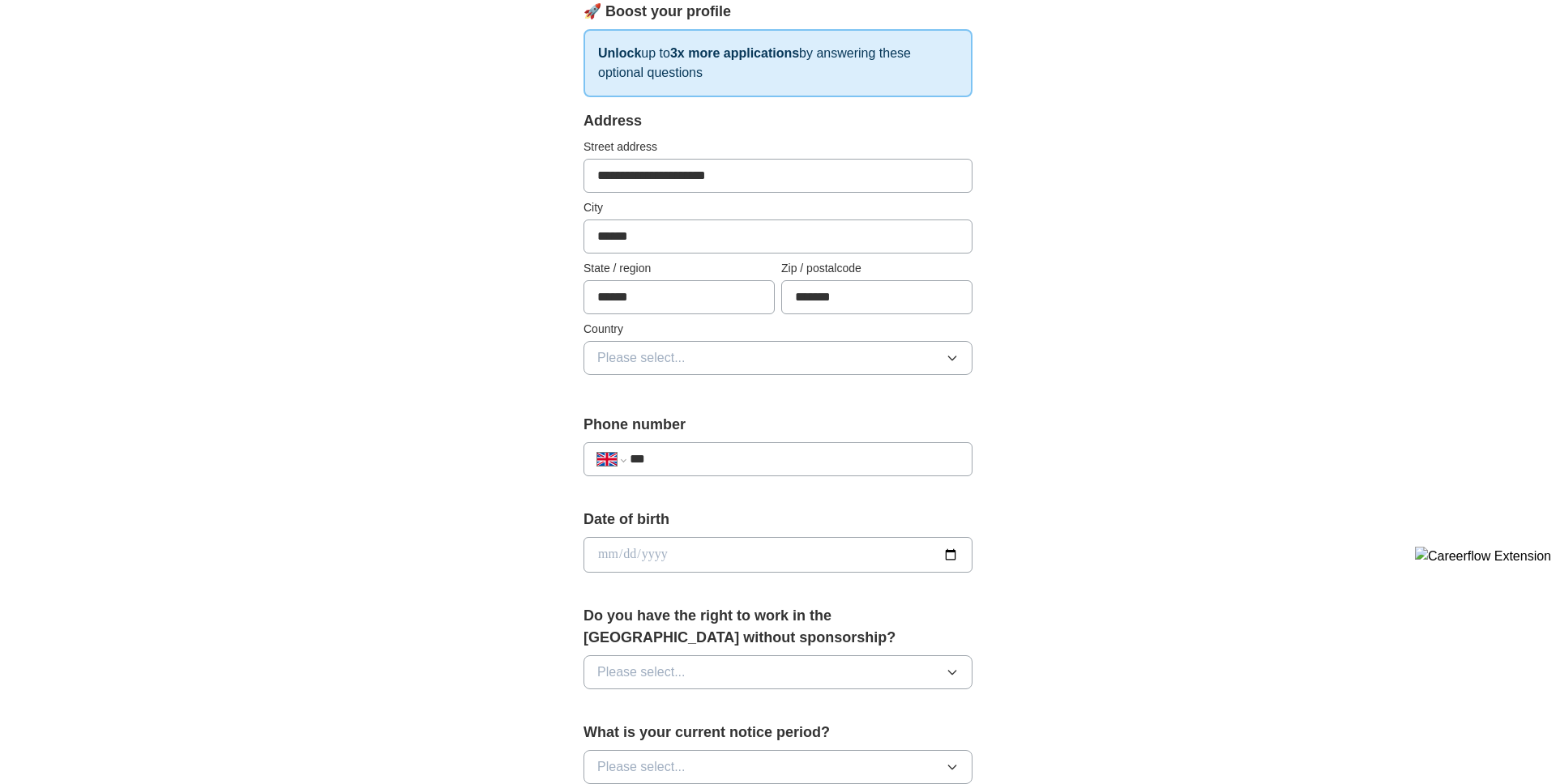
type input "*******"
click at [736, 346] on button "Please select..." at bounding box center [778, 358] width 389 height 34
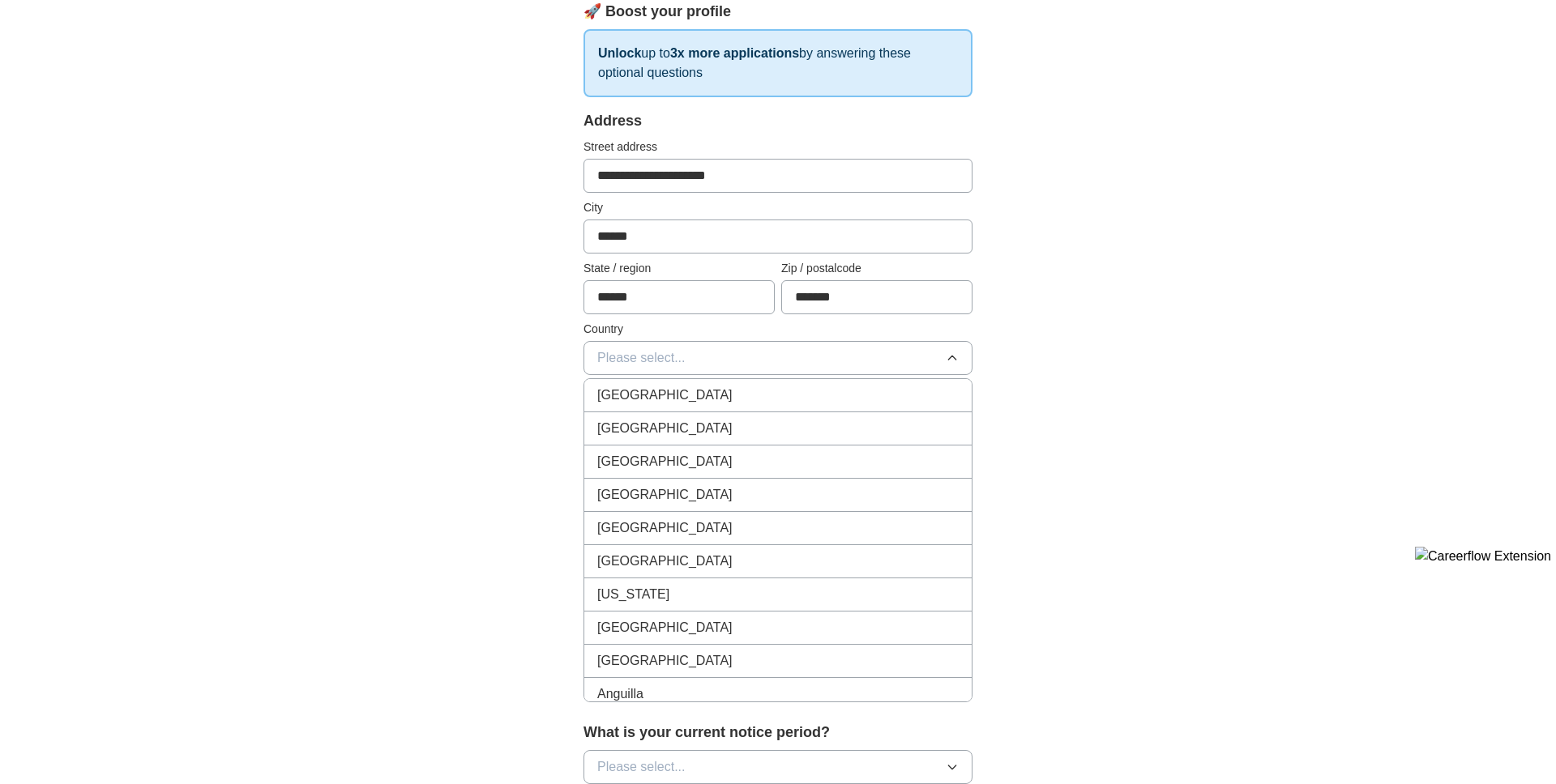
click at [705, 400] on div "[GEOGRAPHIC_DATA]" at bounding box center [778, 395] width 362 height 19
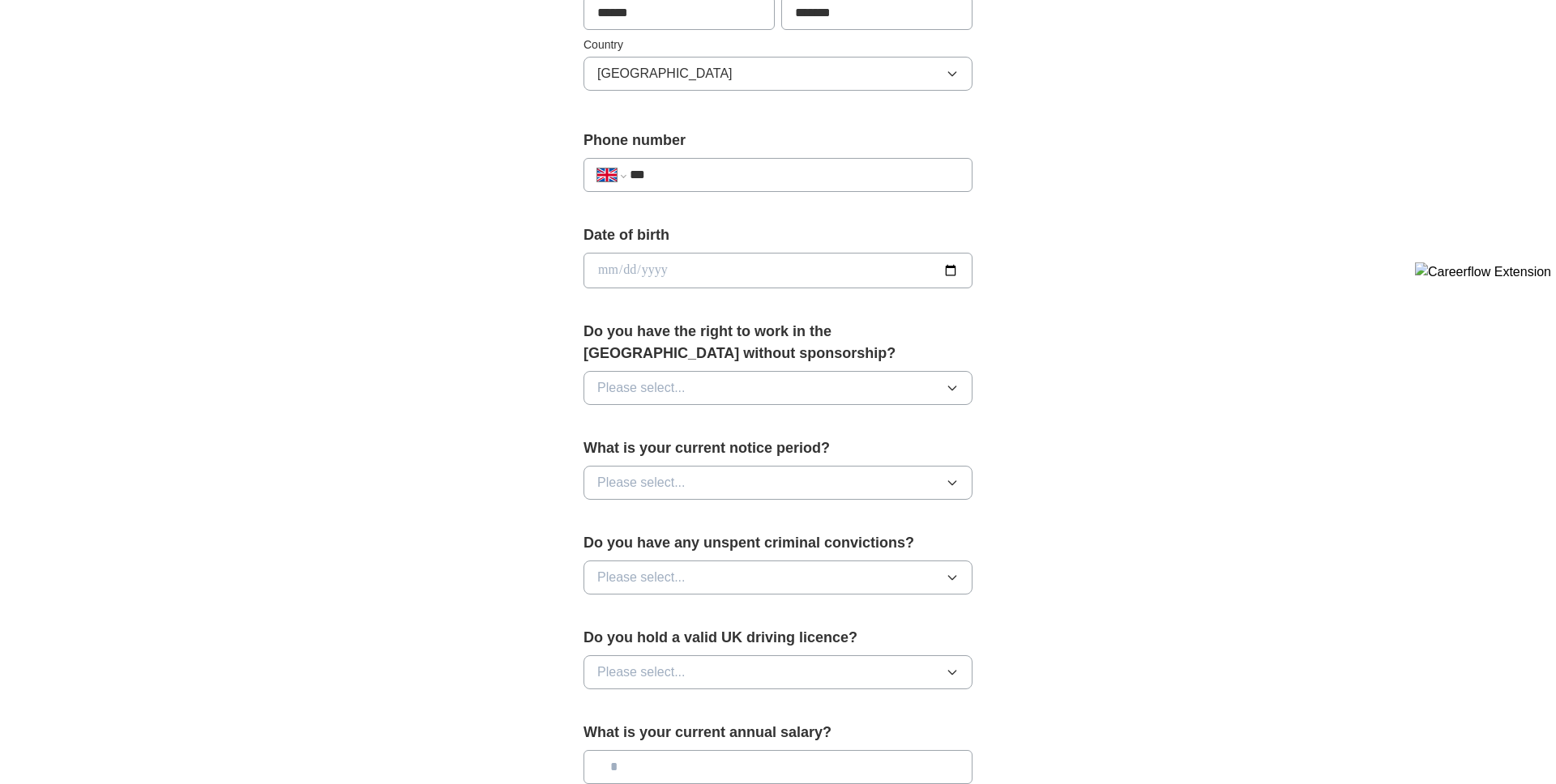
scroll to position [530, 0]
click at [681, 169] on input "***" at bounding box center [794, 172] width 329 height 19
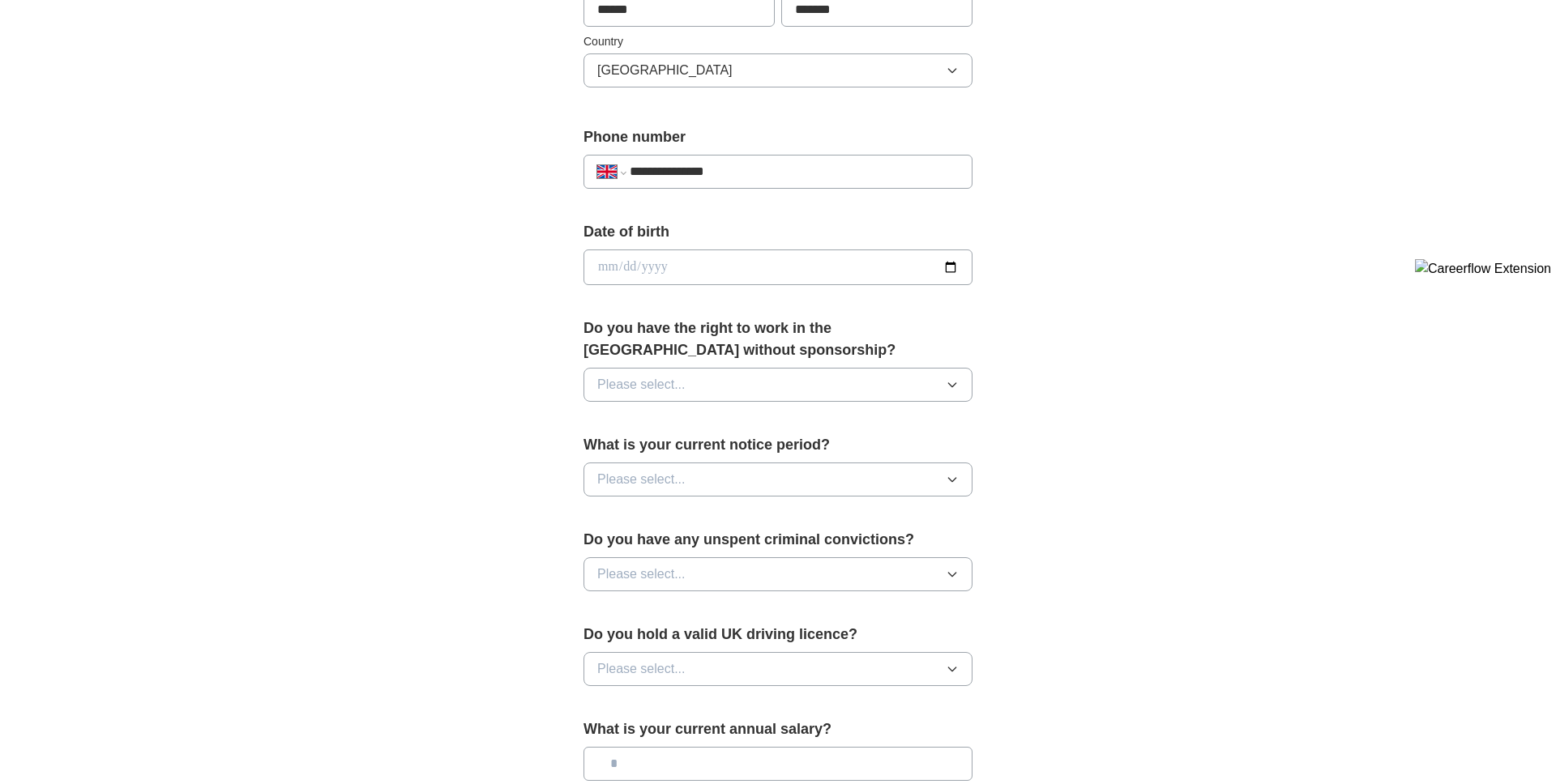
type input "**********"
click at [677, 274] on input "date" at bounding box center [778, 267] width 389 height 35
type input "**********"
click at [714, 377] on button "Please select..." at bounding box center [778, 385] width 389 height 34
click at [672, 424] on div "Yes" at bounding box center [778, 422] width 362 height 19
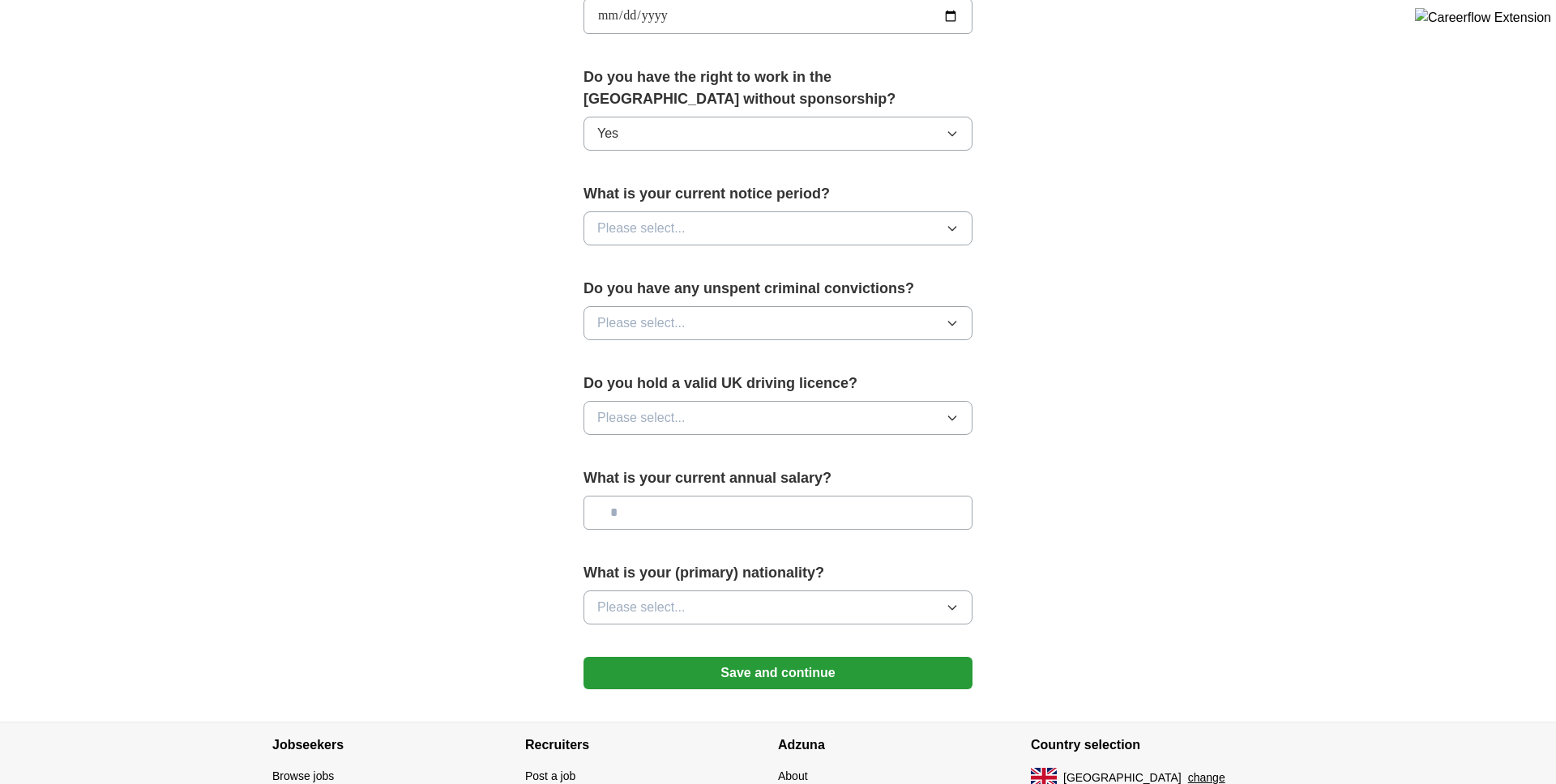
scroll to position [803, 0]
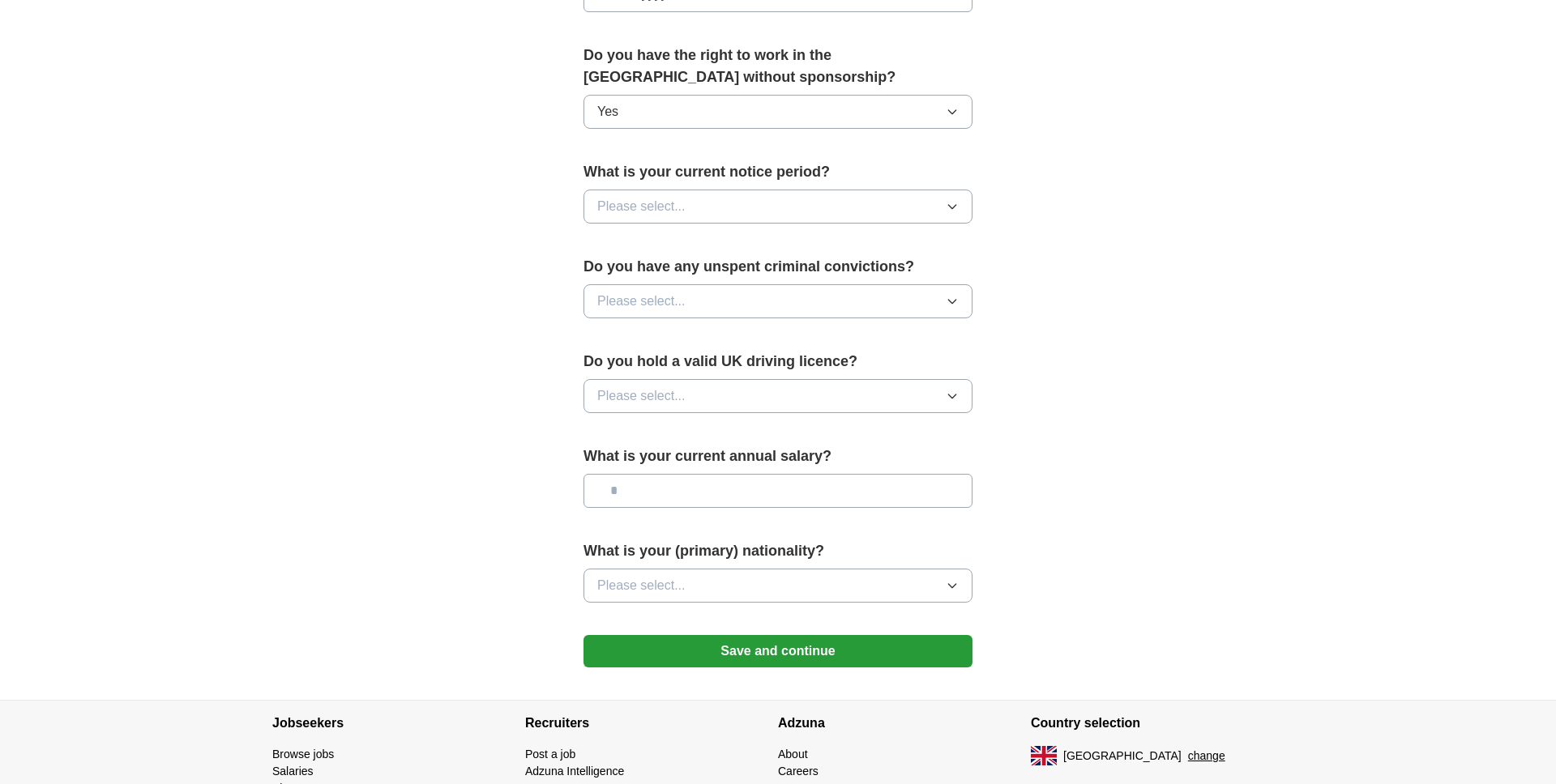
click at [707, 209] on button "Please select..." at bounding box center [778, 206] width 389 height 34
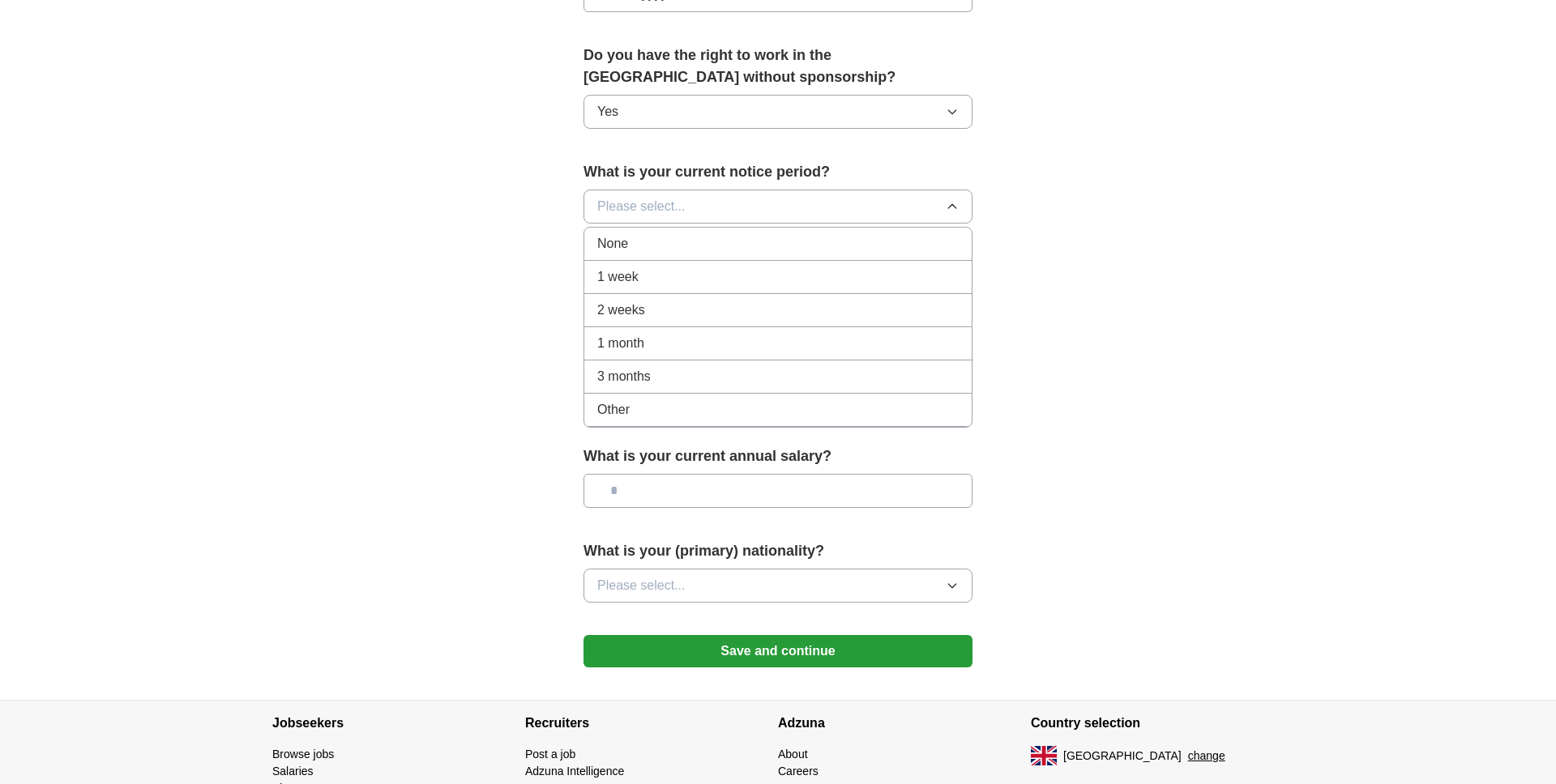
click at [699, 252] on div "None" at bounding box center [778, 243] width 362 height 19
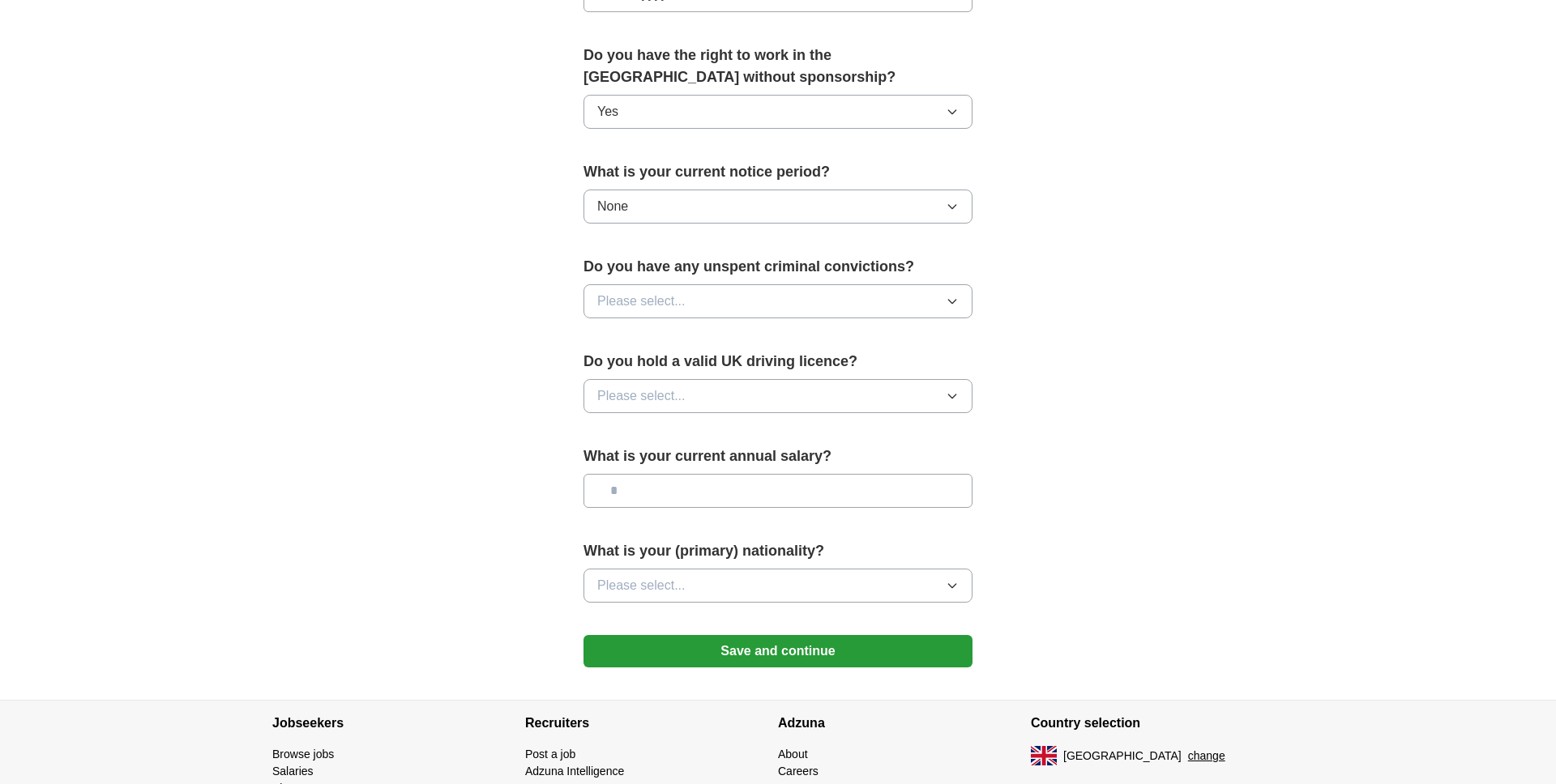
click at [695, 307] on button "Please select..." at bounding box center [778, 302] width 389 height 34
click at [668, 382] on li "No" at bounding box center [778, 372] width 387 height 33
click at [695, 406] on button "Please select..." at bounding box center [778, 396] width 389 height 34
drag, startPoint x: 669, startPoint y: 436, endPoint x: 684, endPoint y: 438, distance: 15.1
click at [669, 436] on div "Yes" at bounding box center [778, 433] width 362 height 19
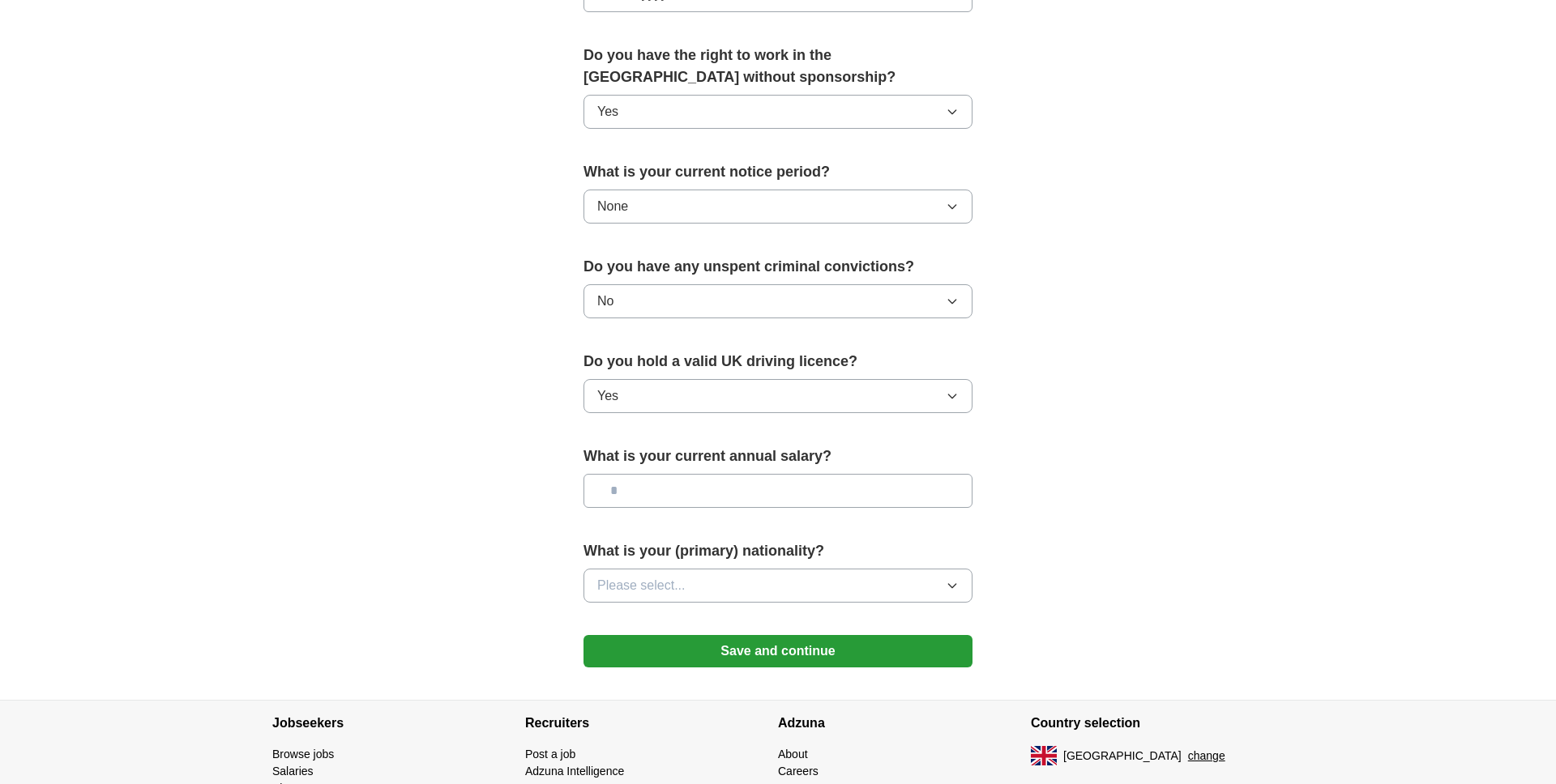
click at [836, 490] on input "text" at bounding box center [778, 491] width 389 height 34
type input "*******"
click at [837, 573] on button "Please select..." at bounding box center [778, 585] width 389 height 34
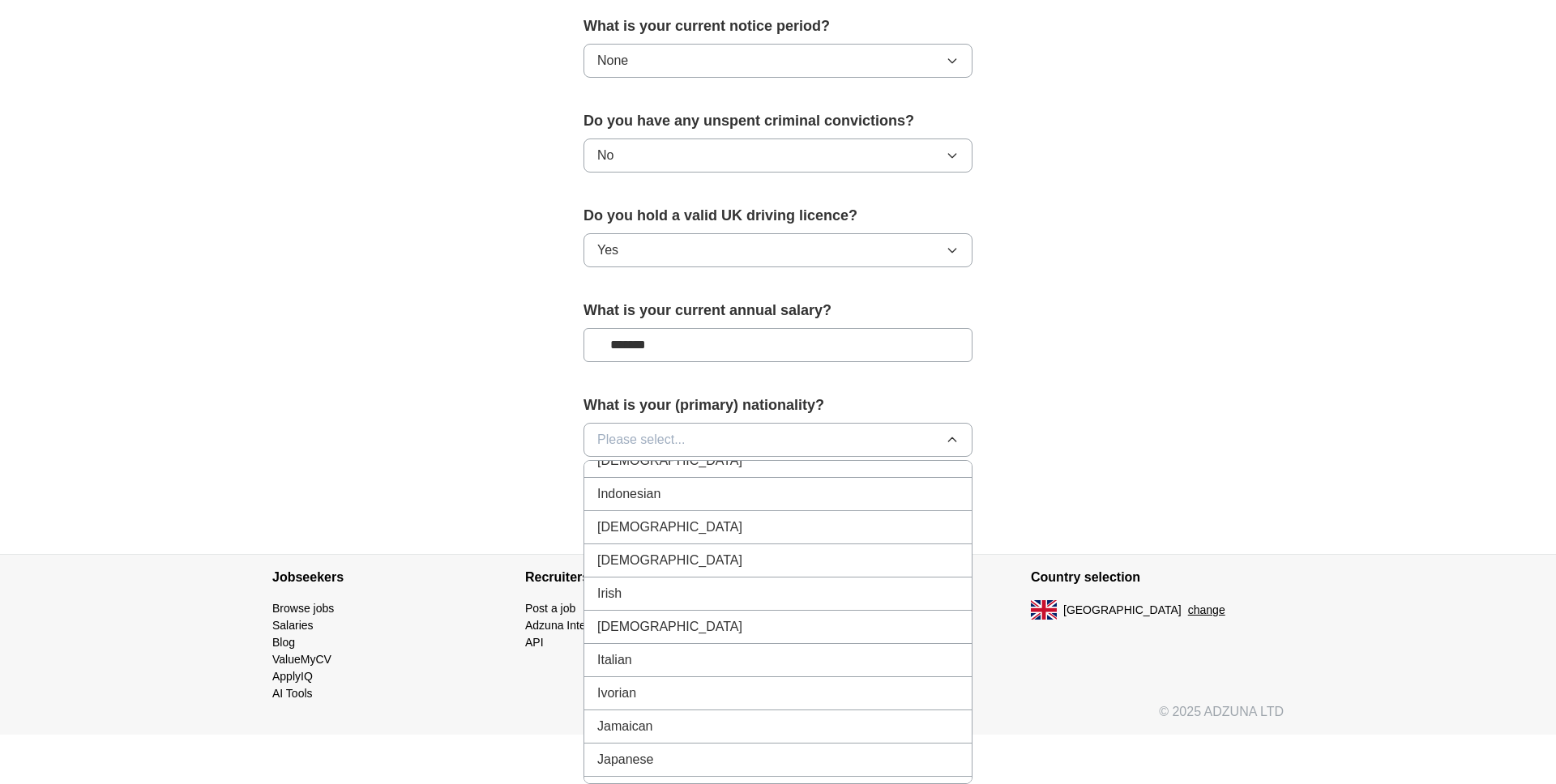
scroll to position [2602, 0]
click at [662, 521] on li "[DEMOGRAPHIC_DATA]" at bounding box center [778, 534] width 387 height 33
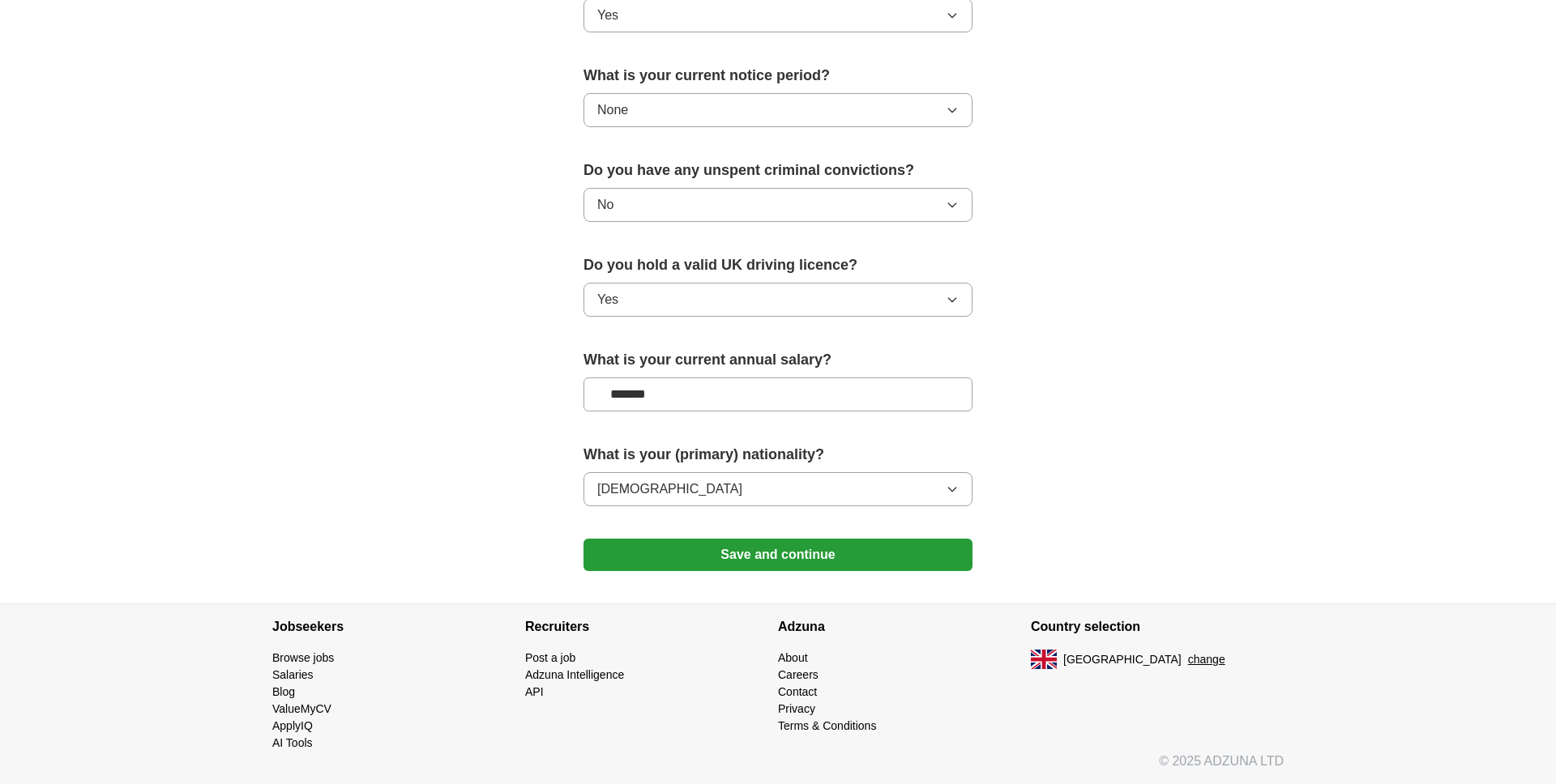
drag, startPoint x: 791, startPoint y: 547, endPoint x: 909, endPoint y: 523, distance: 120.4
click at [791, 547] on button "Save and continue" at bounding box center [778, 555] width 389 height 32
